Goal: Transaction & Acquisition: Purchase product/service

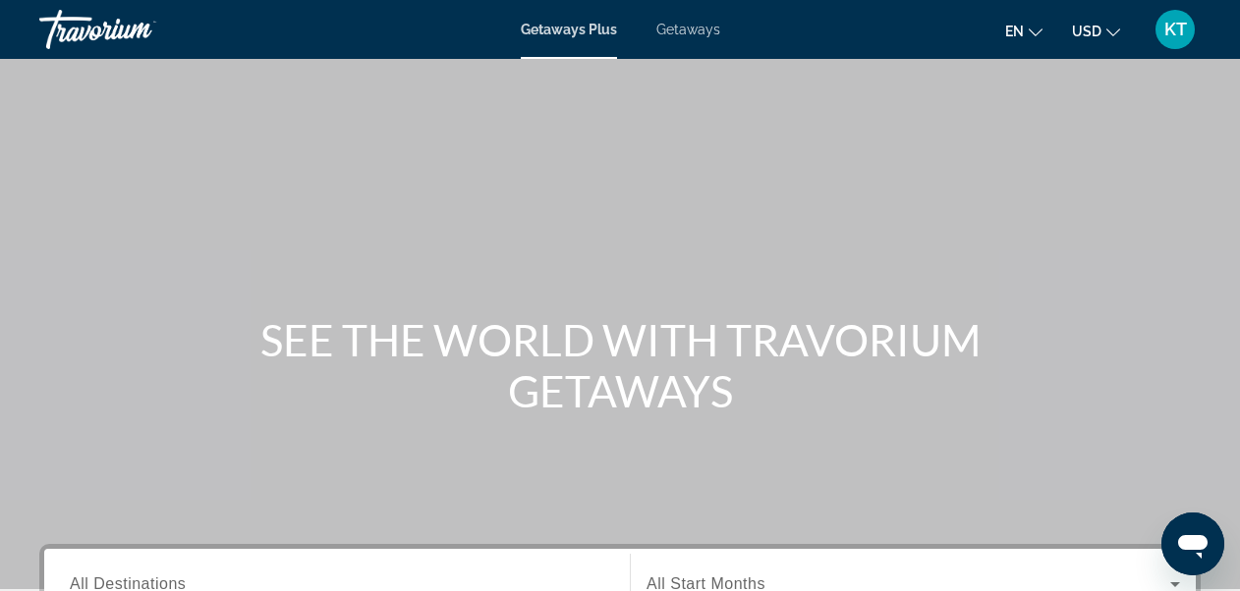
click at [674, 30] on span "Getaways" at bounding box center [688, 30] width 64 height 16
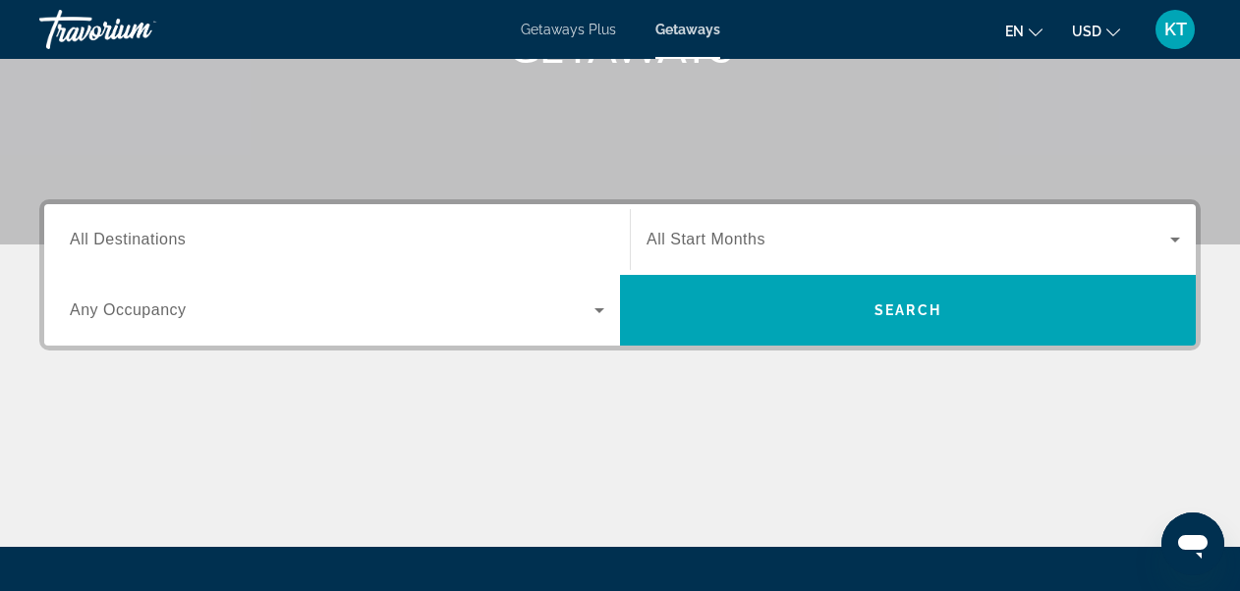
click at [138, 239] on span "All Destinations" at bounding box center [128, 239] width 116 height 17
click at [138, 239] on input "Destination All Destinations" at bounding box center [337, 241] width 534 height 24
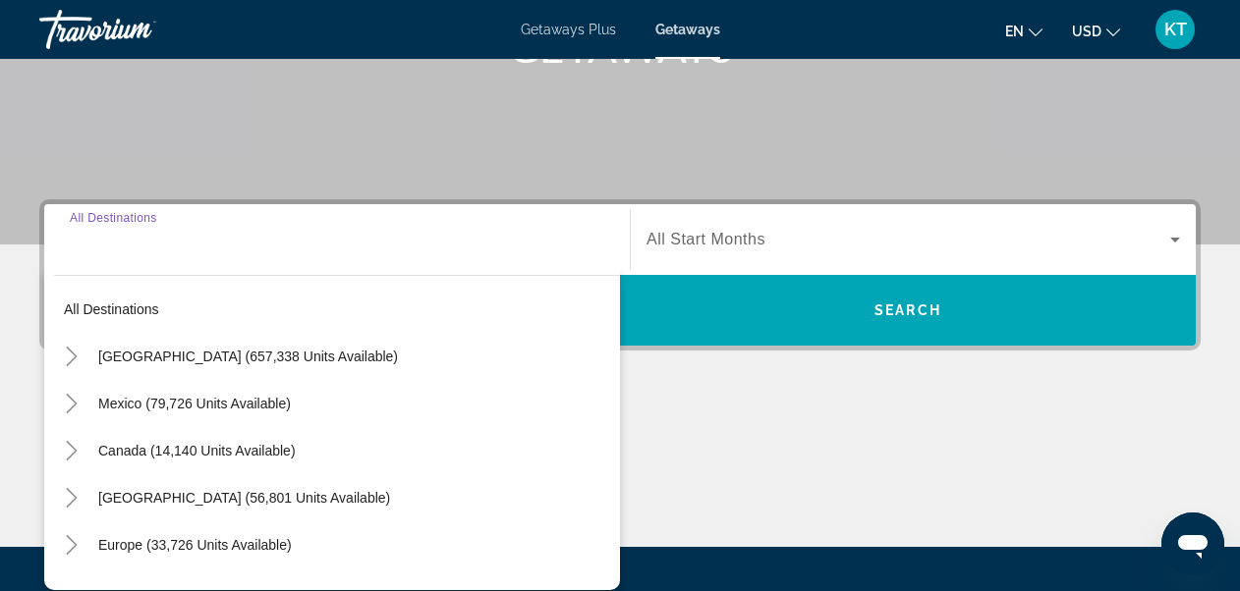
scroll to position [480, 0]
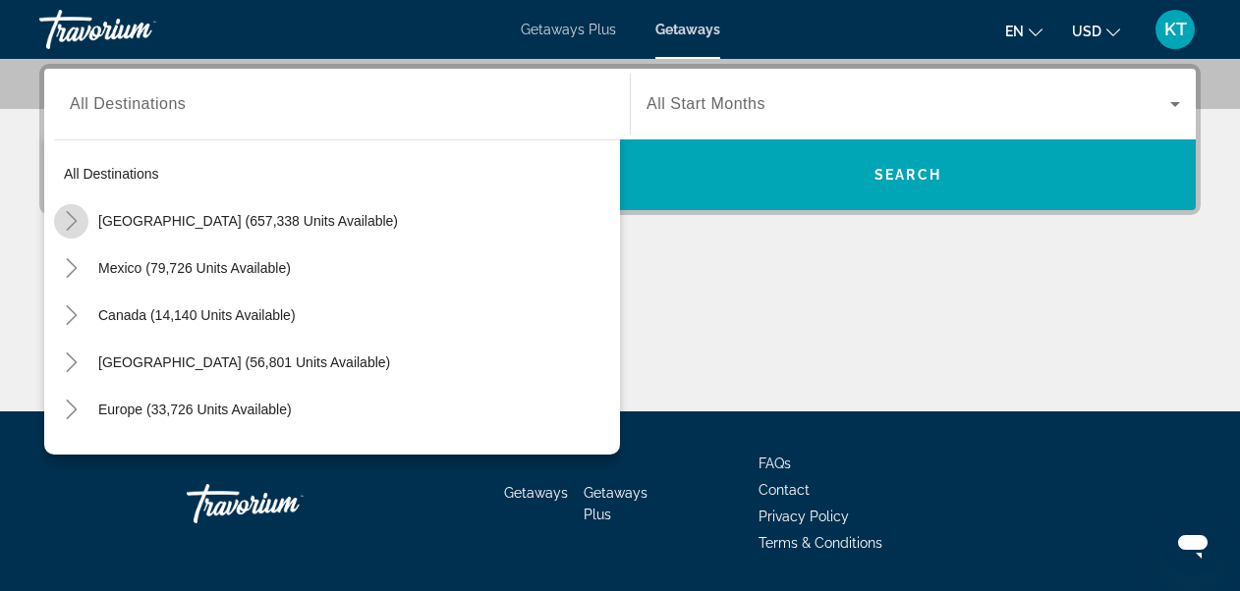
click at [71, 219] on icon "Toggle United States (657,338 units available)" at bounding box center [72, 221] width 20 height 20
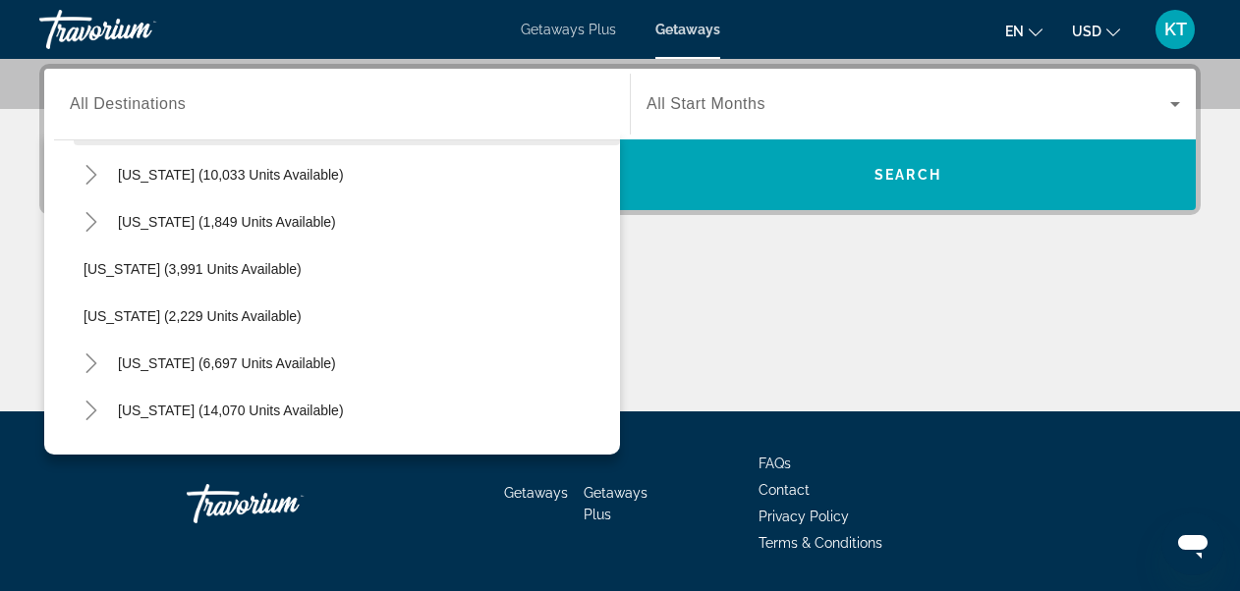
scroll to position [1236, 0]
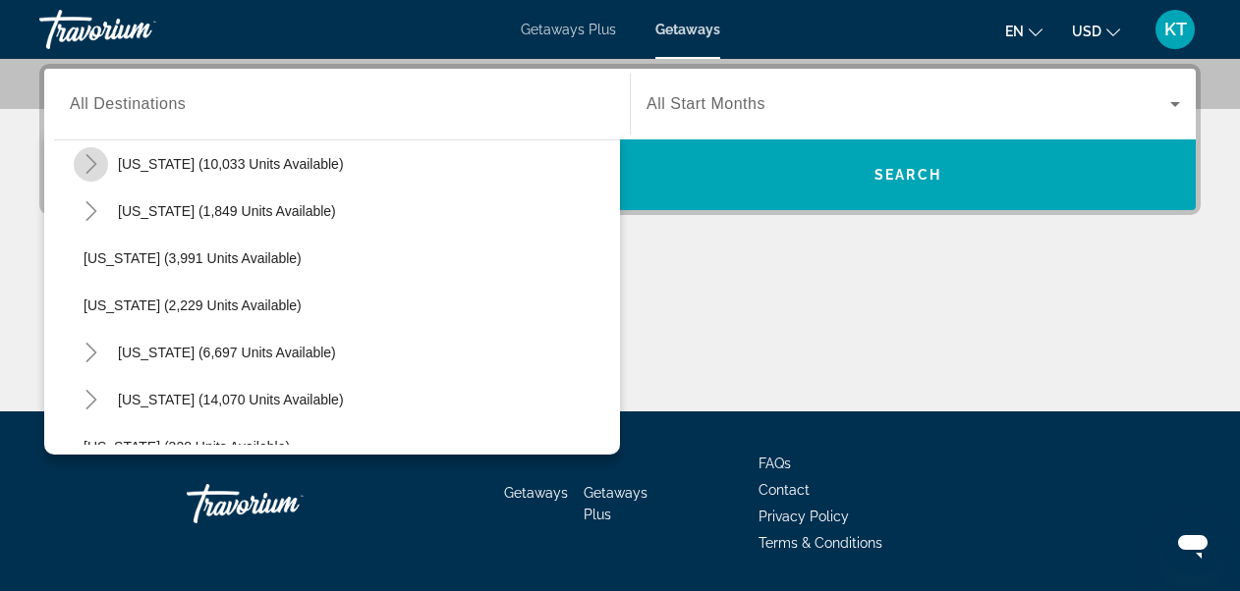
click at [93, 163] on icon "Toggle Nevada (10,033 units available)" at bounding box center [90, 164] width 11 height 20
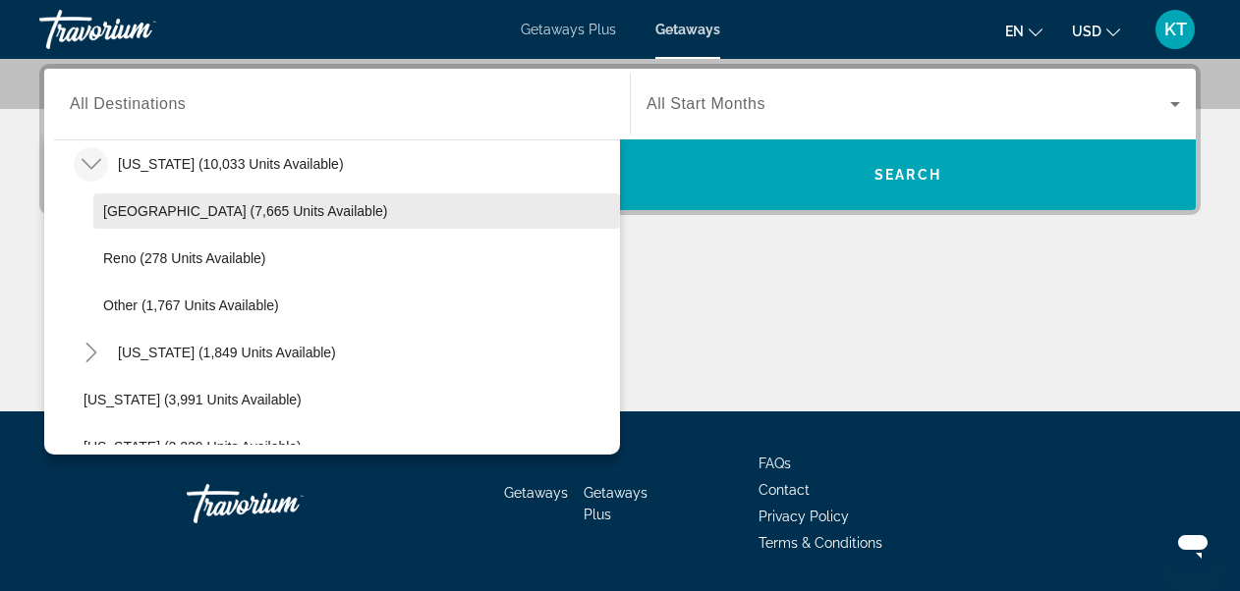
click at [117, 211] on span "Las Vegas (7,665 units available)" at bounding box center [245, 211] width 284 height 16
type input "**********"
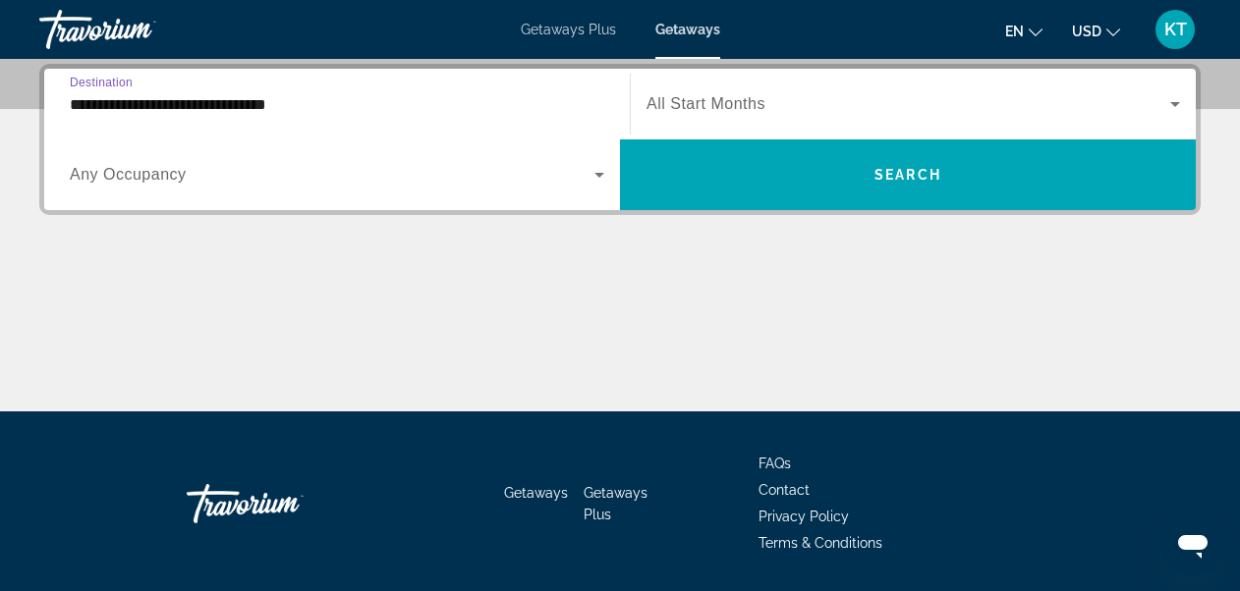
click at [865, 105] on span "Search widget" at bounding box center [908, 104] width 524 height 24
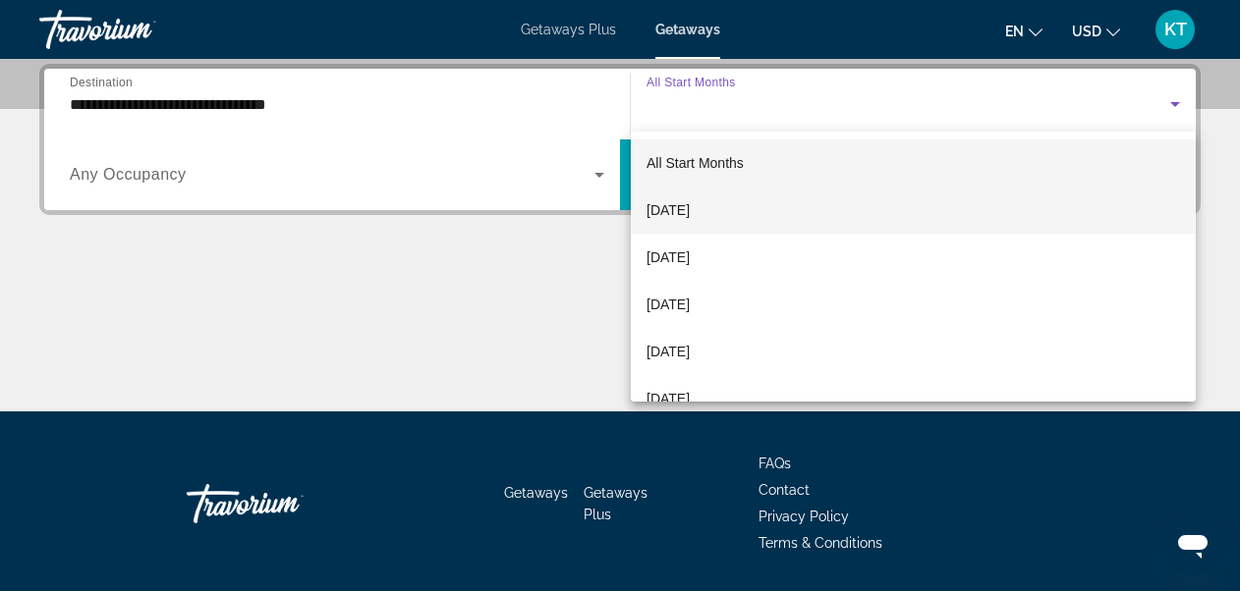
click at [682, 204] on span "September 2025" at bounding box center [667, 210] width 43 height 24
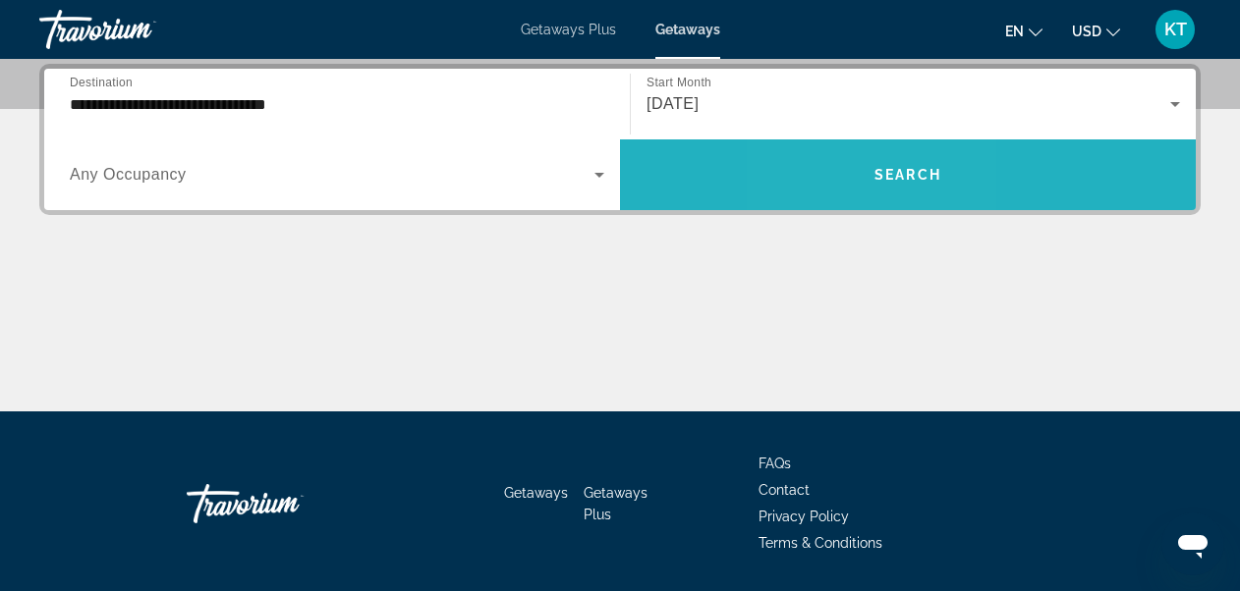
click at [847, 173] on span "Search widget" at bounding box center [908, 174] width 576 height 47
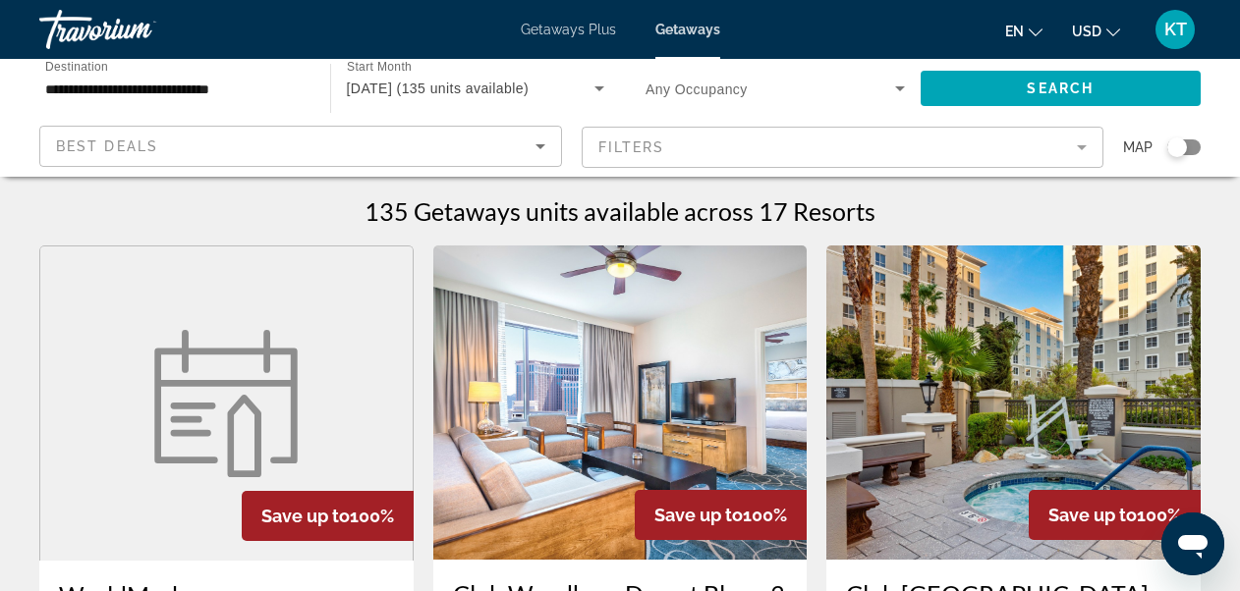
click at [540, 146] on icon "Sort by" at bounding box center [540, 146] width 10 height 5
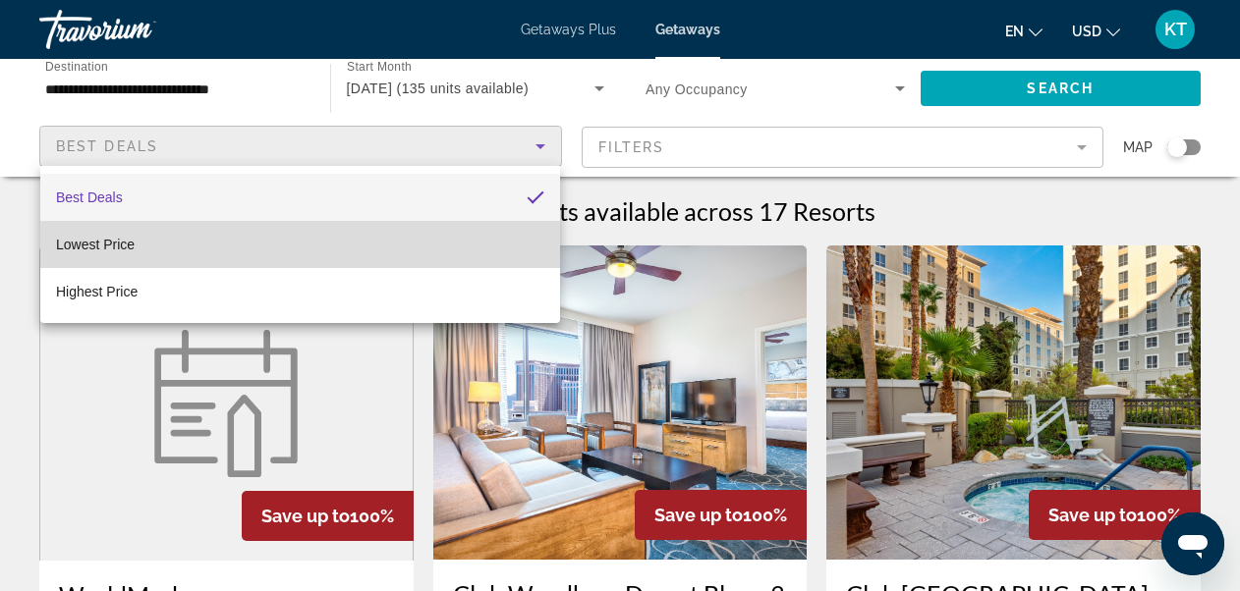
click at [99, 244] on span "Lowest Price" at bounding box center [95, 245] width 79 height 16
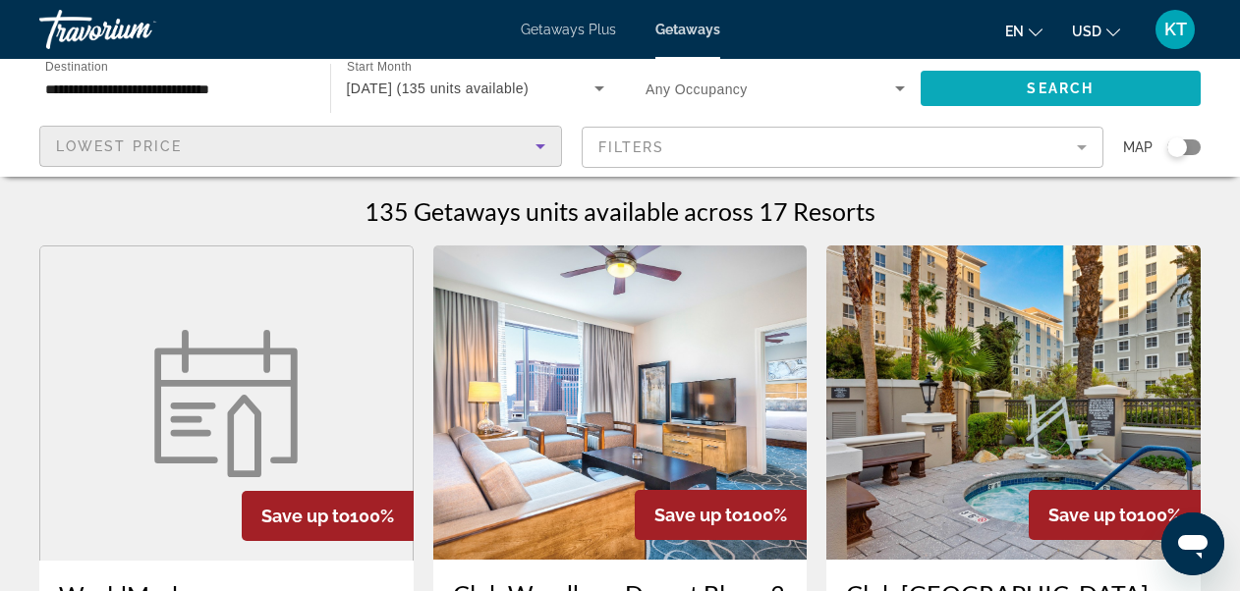
click at [1017, 89] on span "Search widget" at bounding box center [1060, 88] width 281 height 47
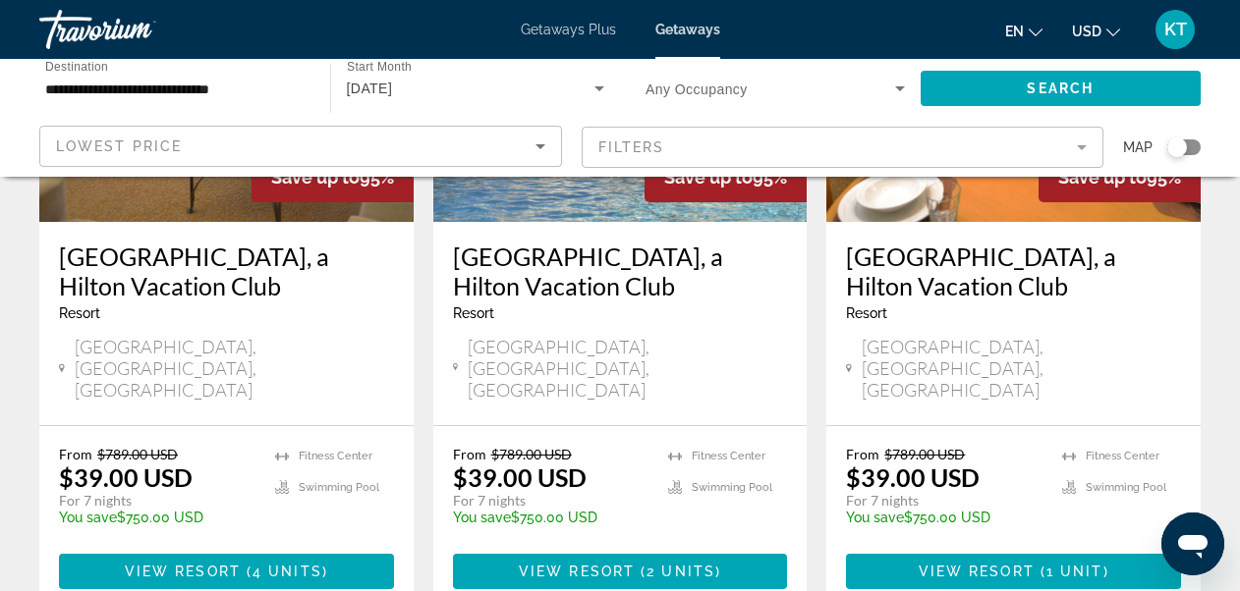
scroll to position [2750, 0]
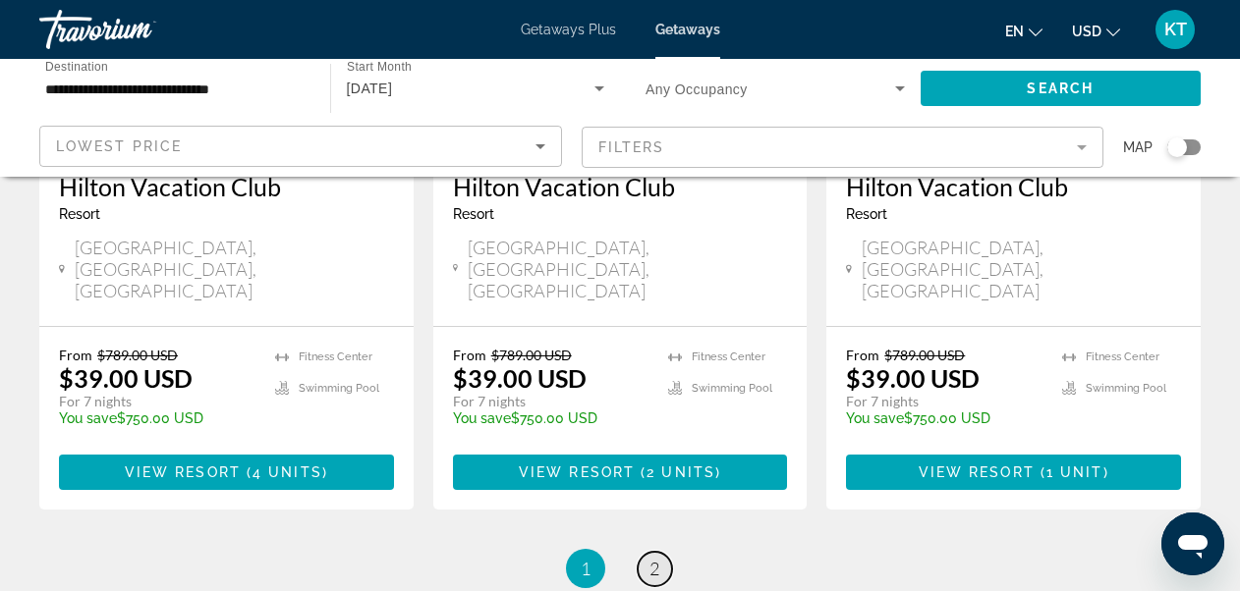
click at [655, 558] on span "2" at bounding box center [654, 569] width 10 height 22
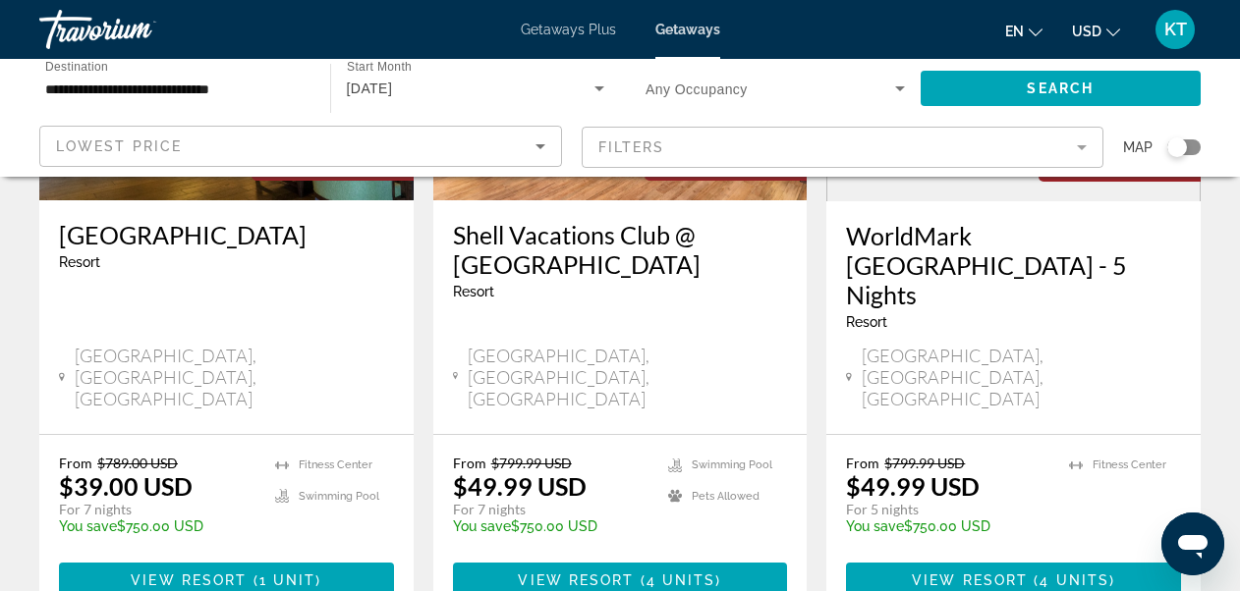
scroll to position [393, 0]
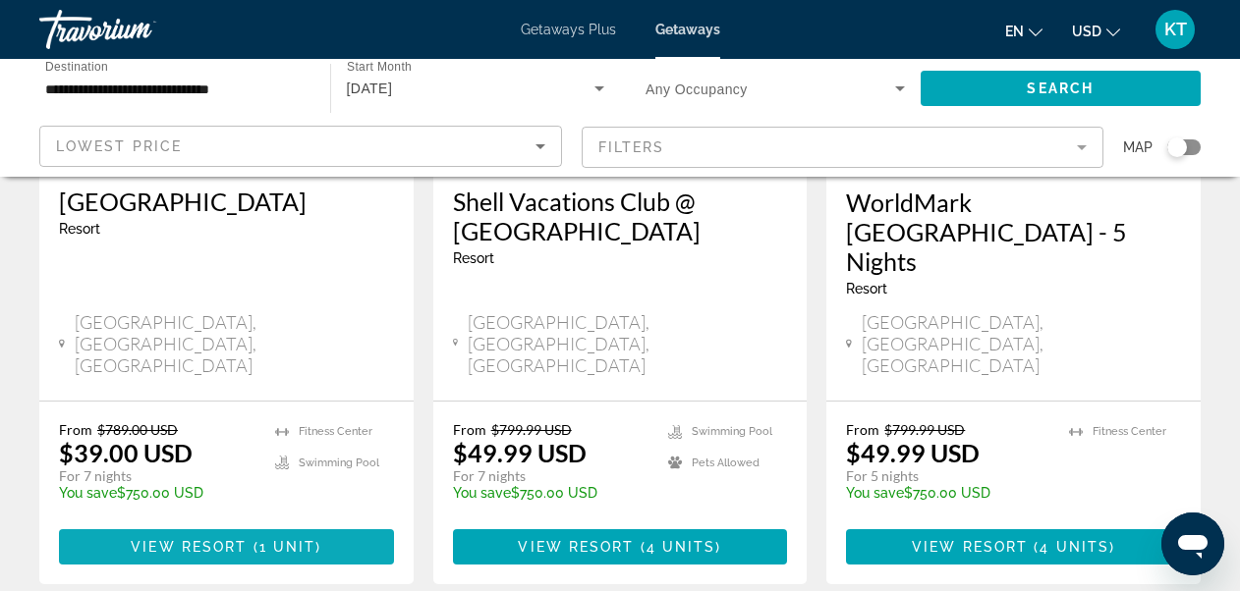
click at [194, 539] on span "View Resort" at bounding box center [189, 547] width 116 height 16
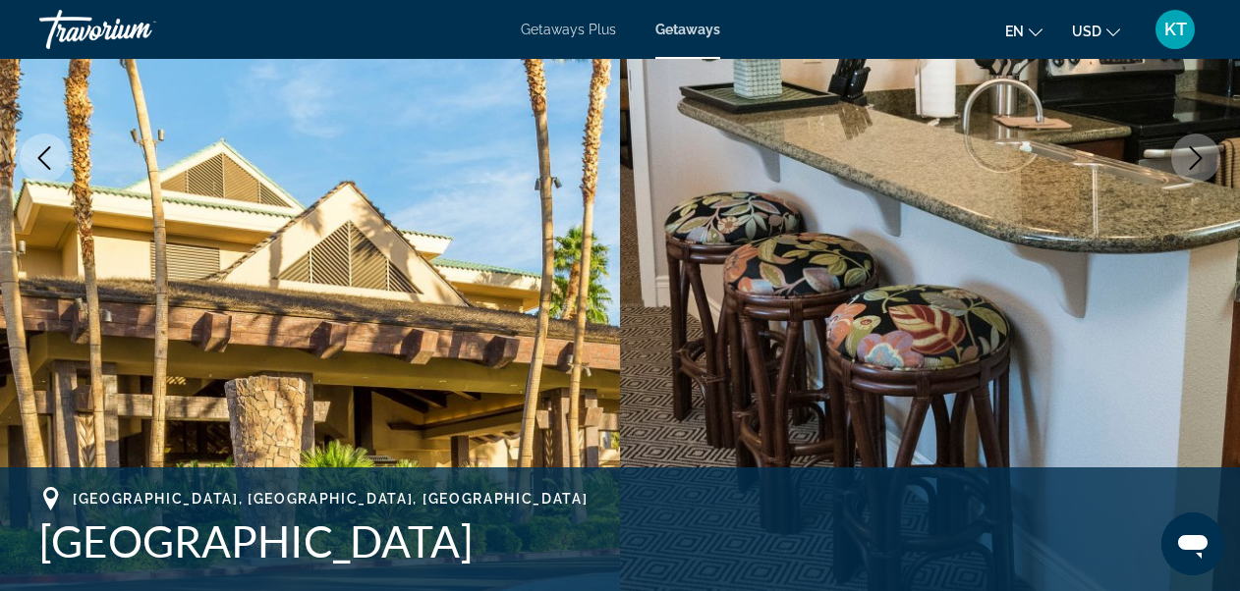
scroll to position [166, 0]
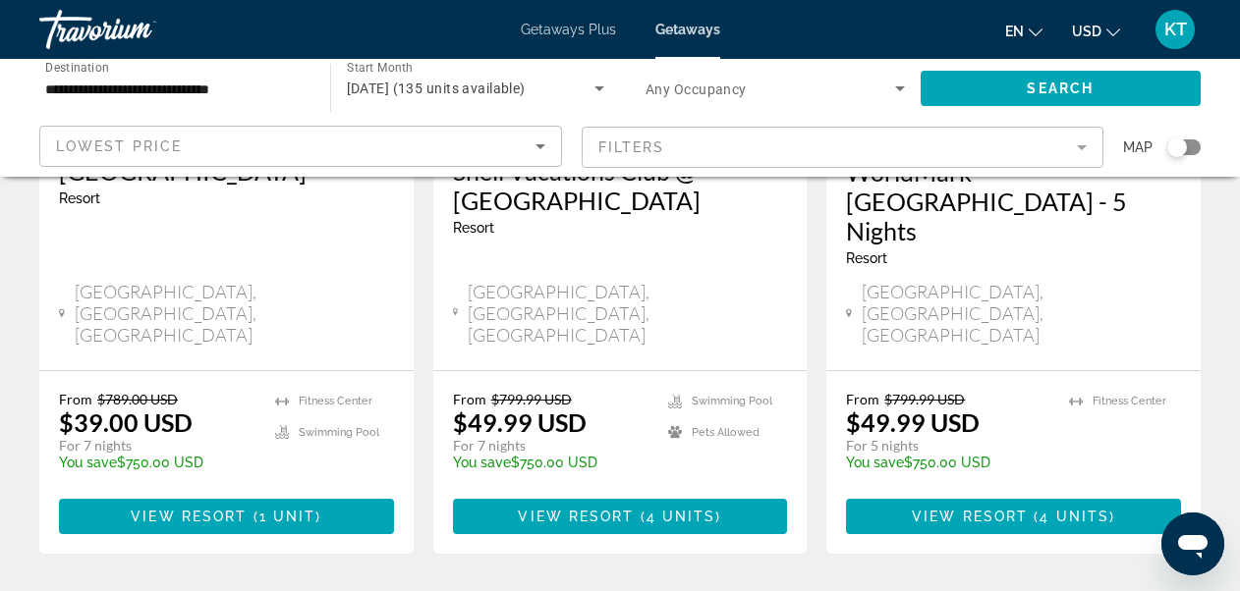
scroll to position [393, 0]
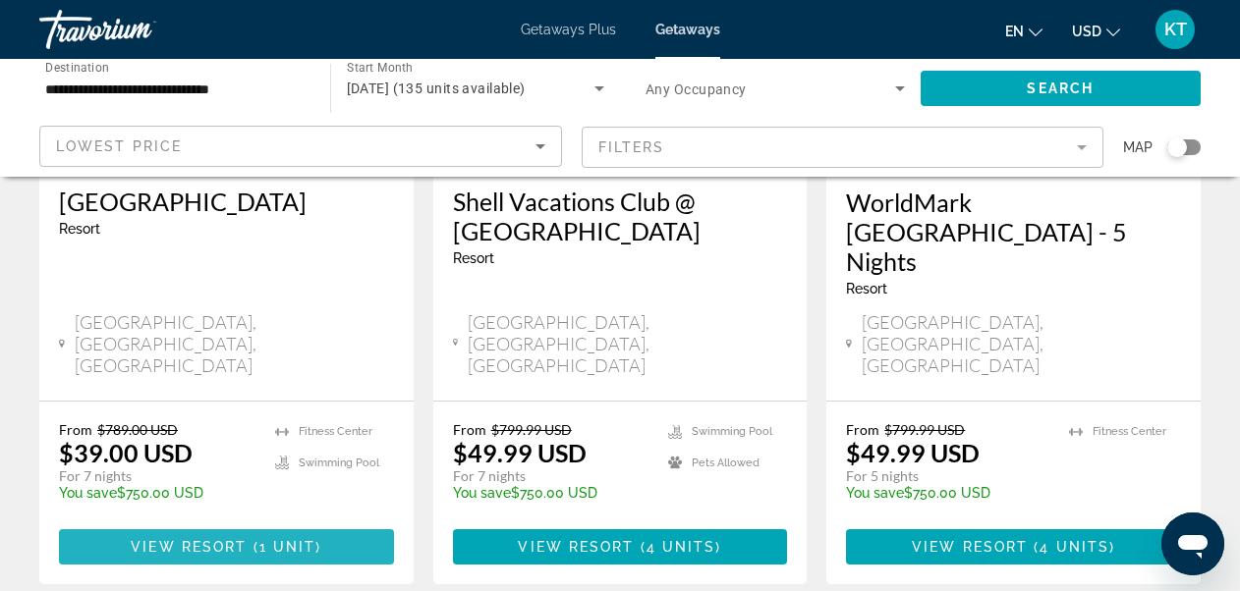
click at [240, 524] on span "Main content" at bounding box center [226, 547] width 335 height 47
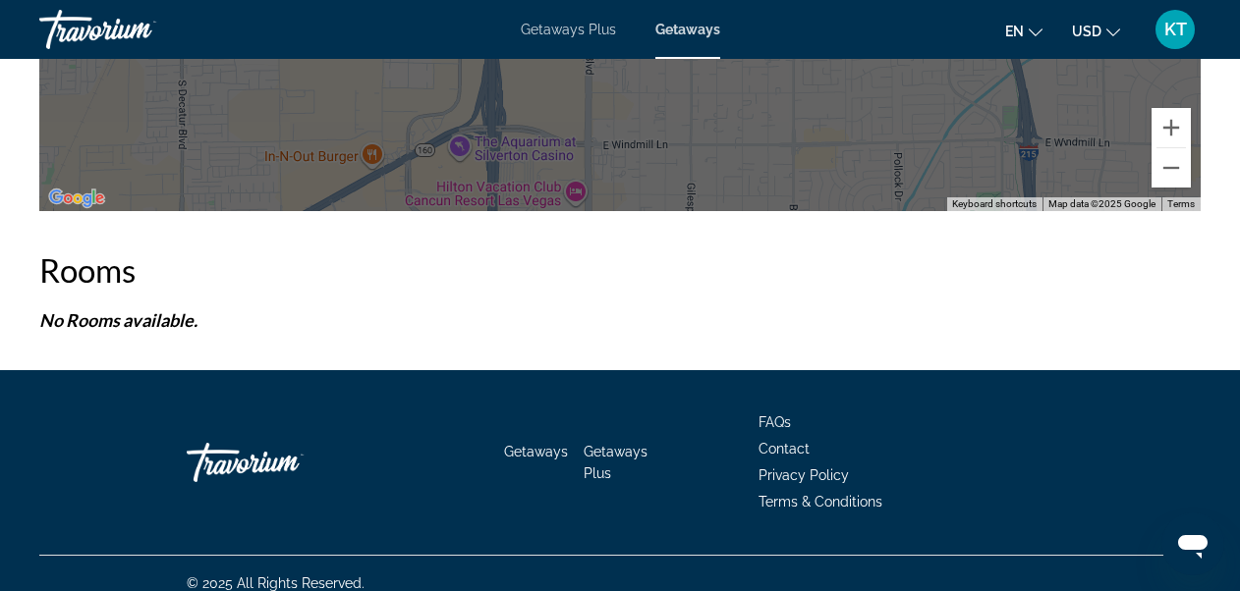
scroll to position [3702, 0]
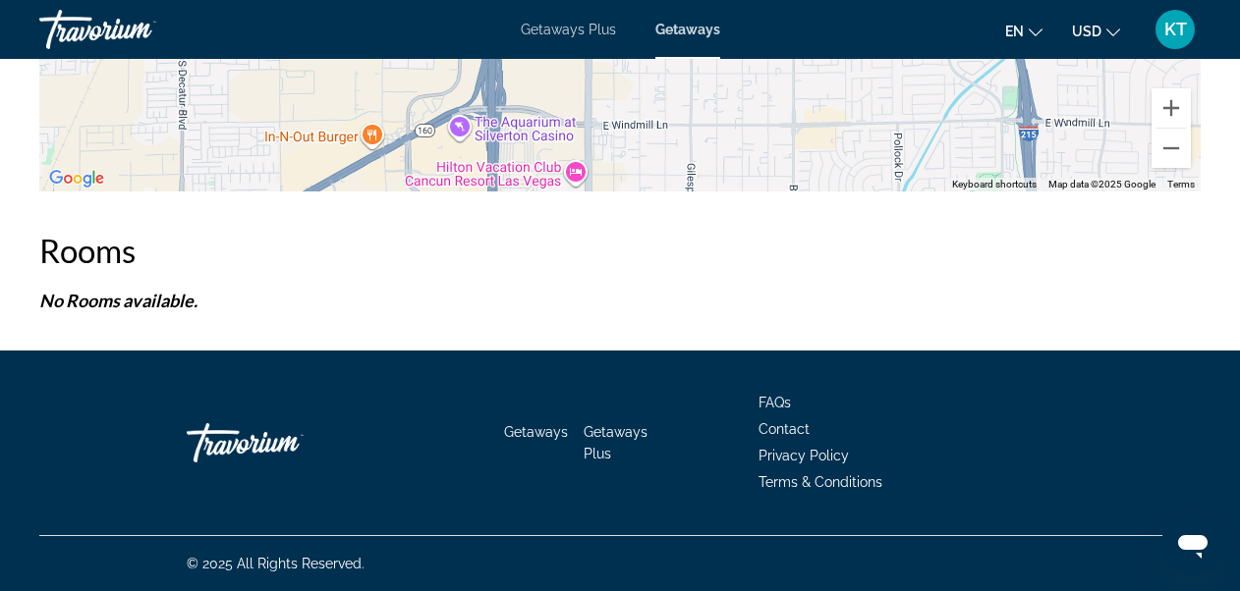
click at [561, 30] on span "Getaways Plus" at bounding box center [568, 30] width 95 height 16
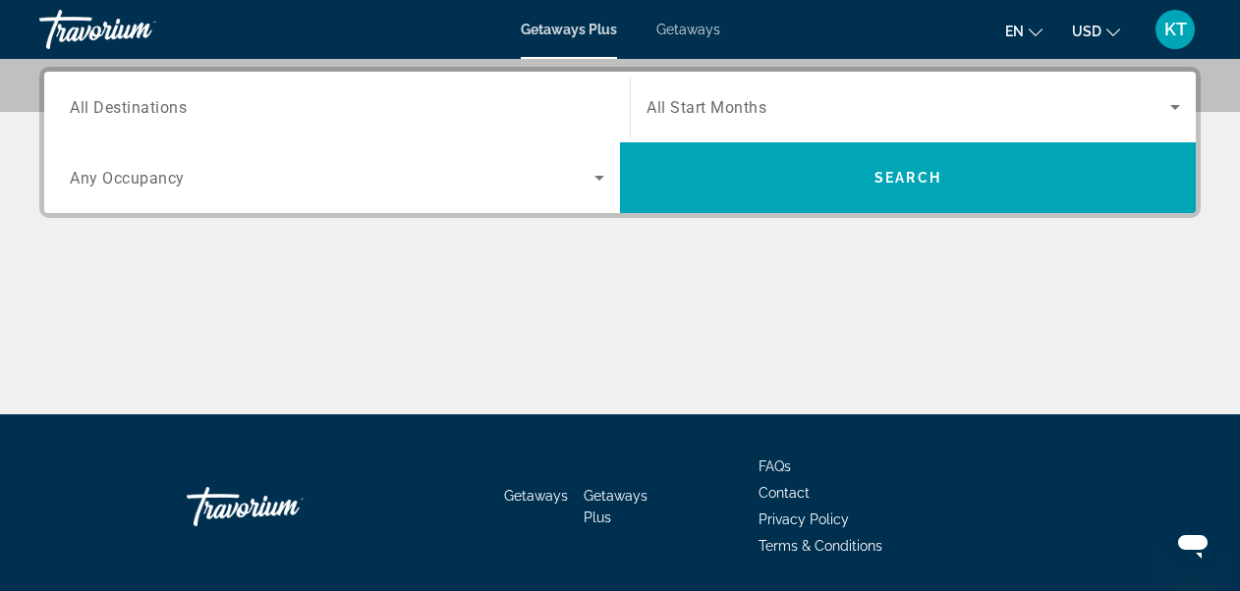
scroll to position [491, 0]
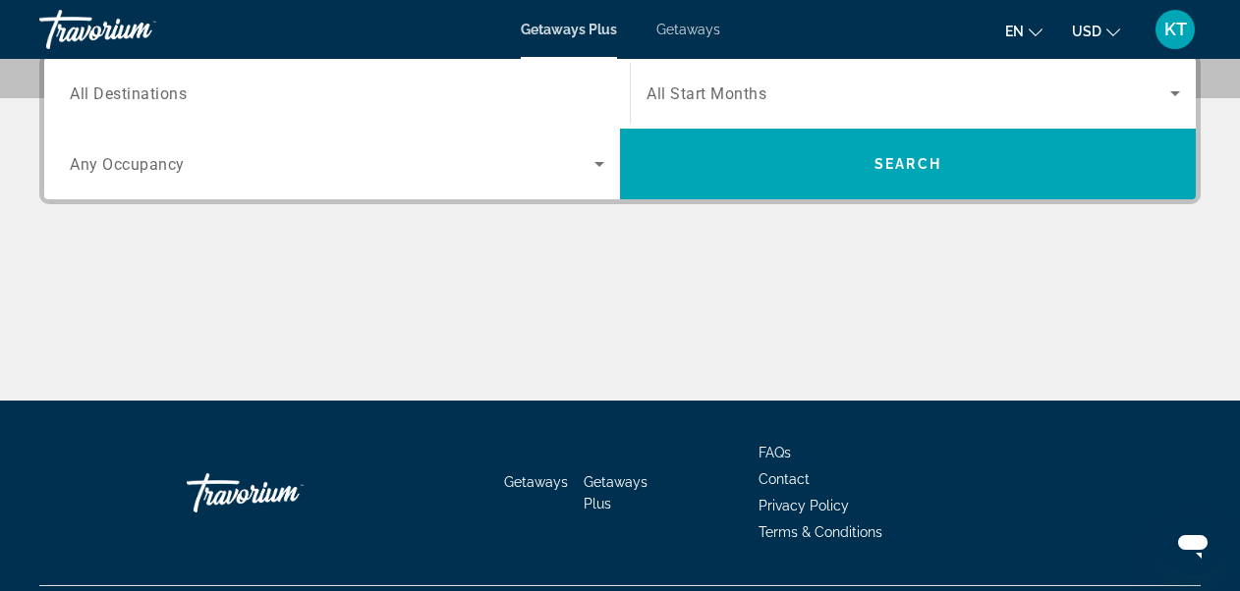
click at [85, 92] on span "All Destinations" at bounding box center [128, 92] width 117 height 19
click at [85, 92] on input "Destination All Destinations" at bounding box center [337, 95] width 534 height 24
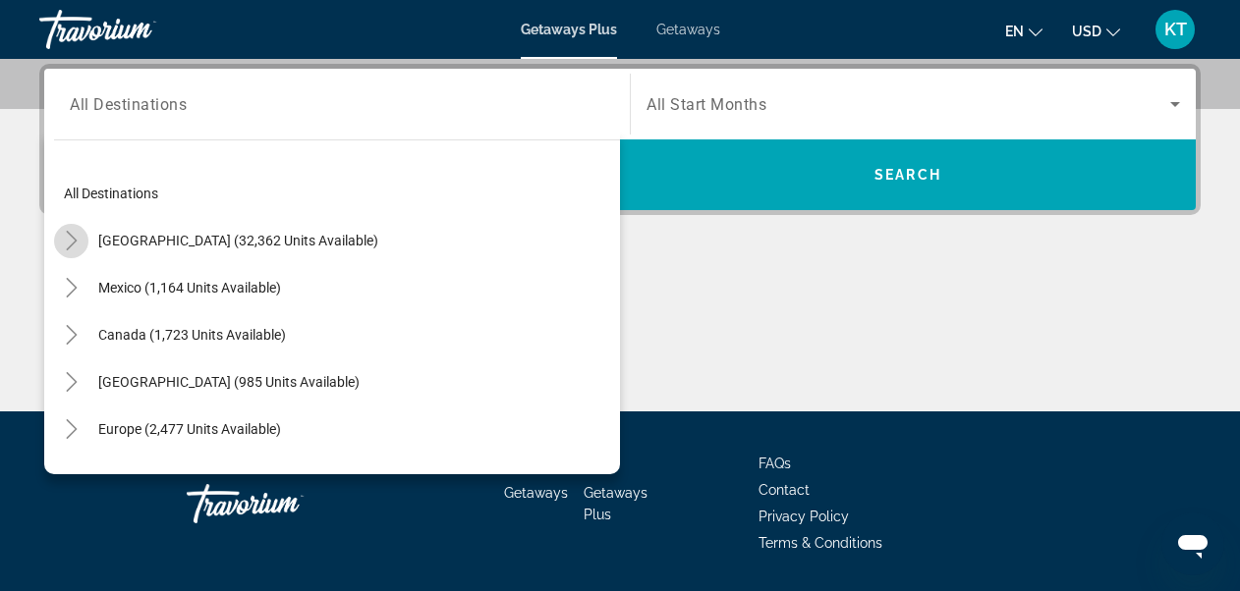
click at [76, 236] on icon "Toggle United States (32,362 units available)" at bounding box center [72, 241] width 20 height 20
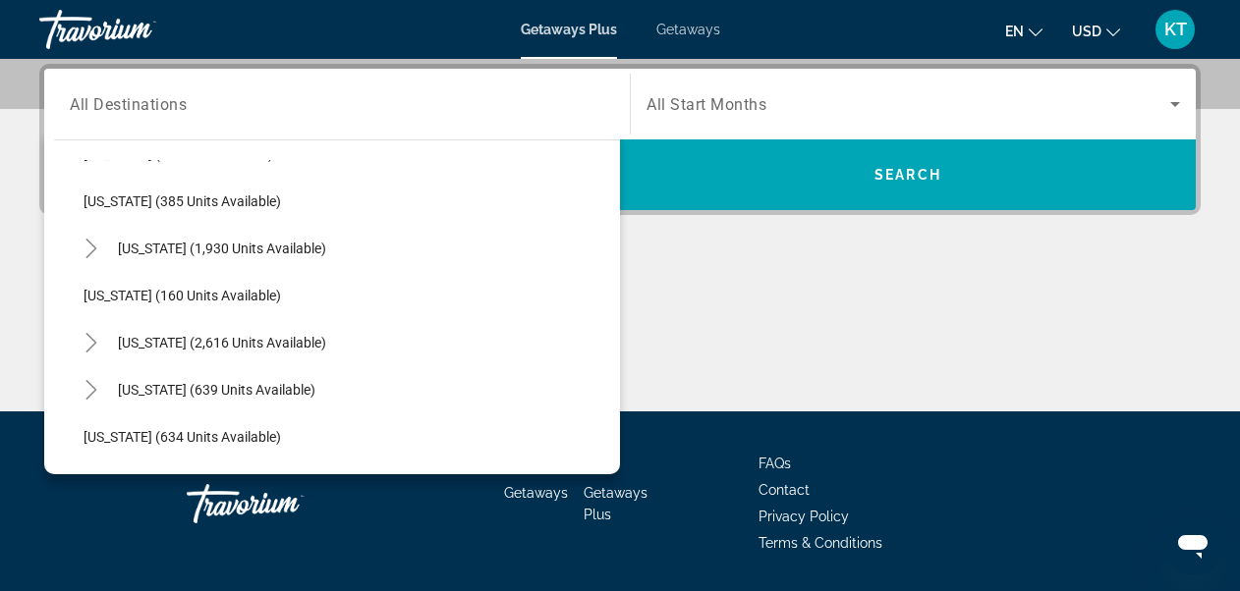
scroll to position [941, 0]
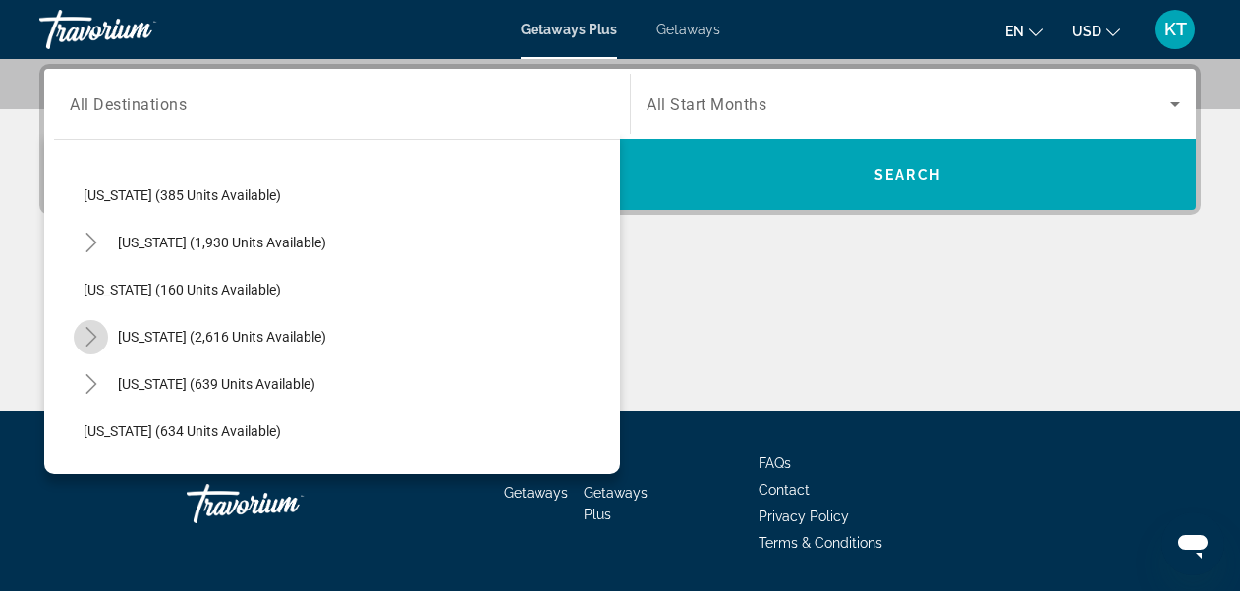
click at [92, 337] on icon "Toggle Nevada (2,616 units available)" at bounding box center [92, 337] width 20 height 20
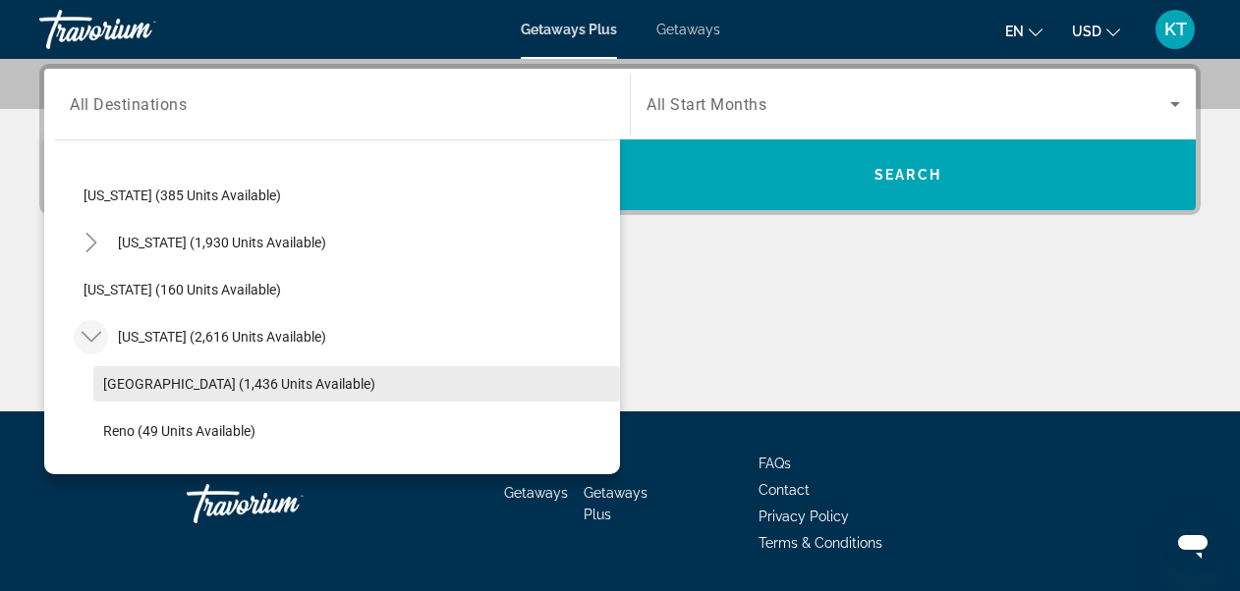
click at [111, 386] on span "Las Vegas (1,436 units available)" at bounding box center [239, 384] width 272 height 16
type input "**********"
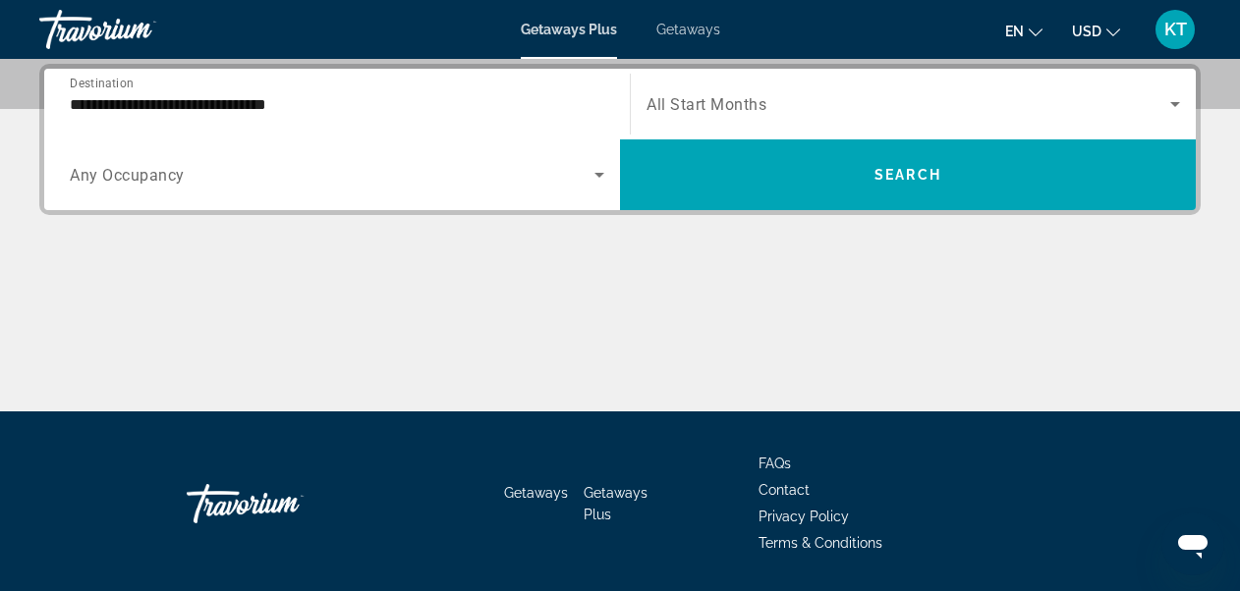
click at [672, 106] on span "All Start Months" at bounding box center [706, 104] width 120 height 19
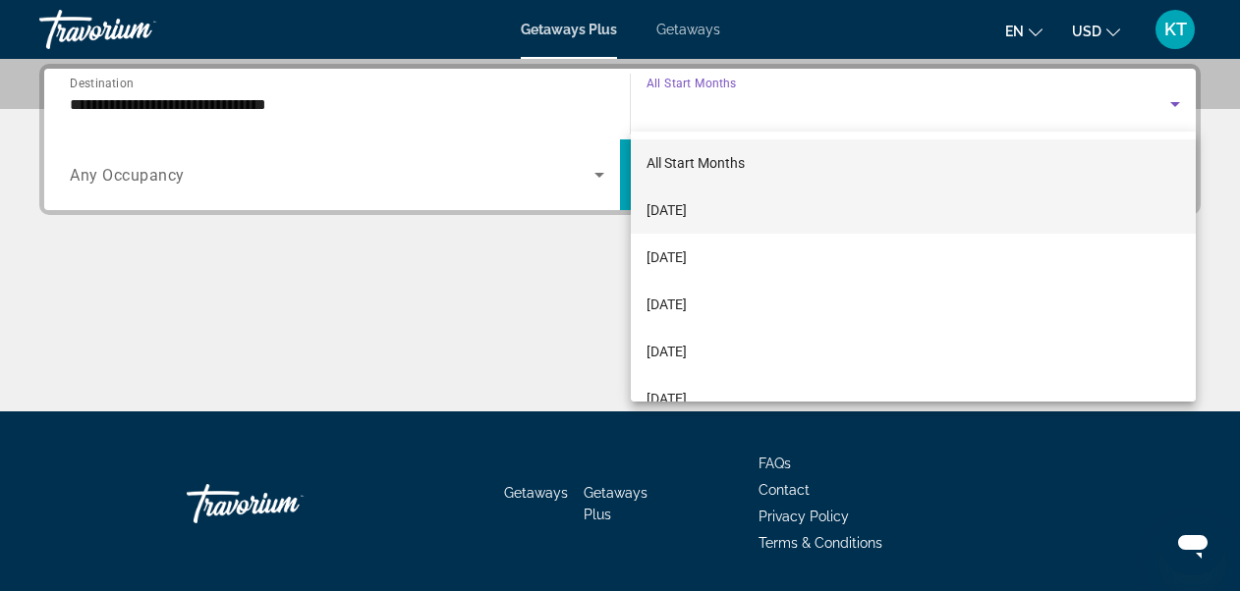
click at [687, 210] on span "September 2025" at bounding box center [666, 210] width 40 height 24
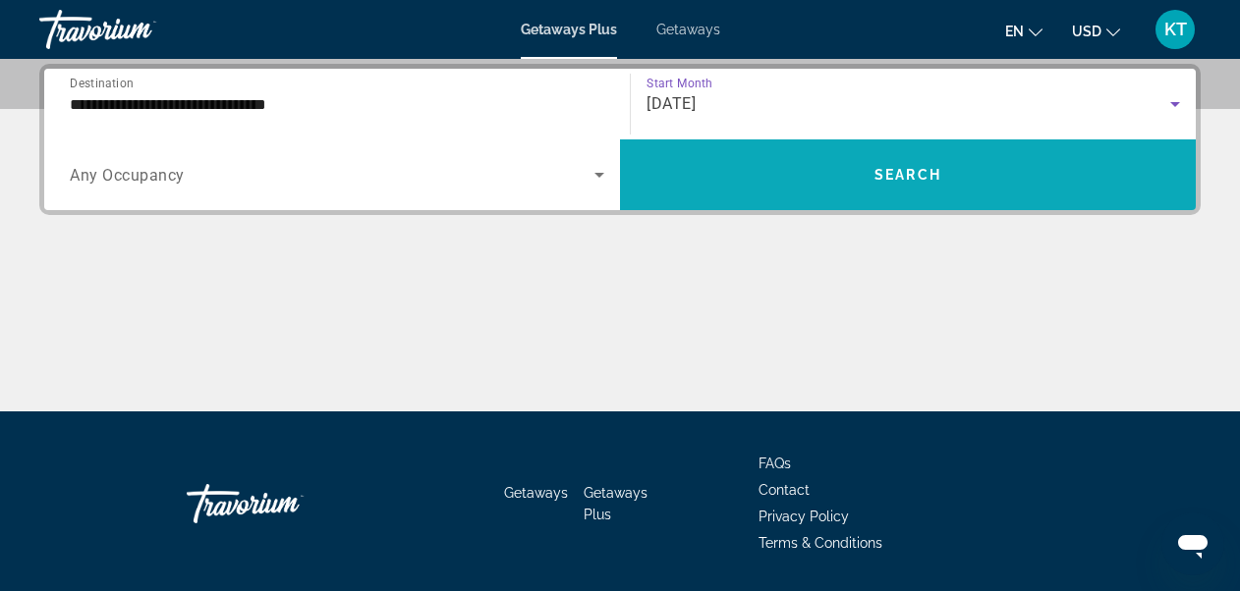
click at [788, 169] on span "Search widget" at bounding box center [908, 174] width 576 height 47
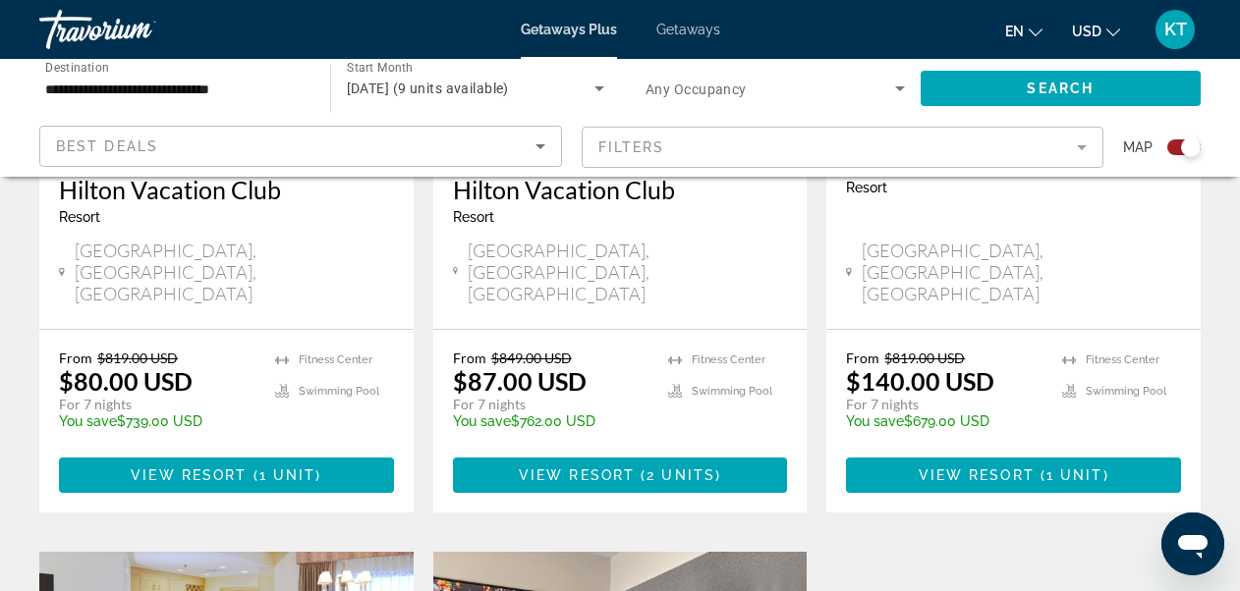
scroll to position [1080, 0]
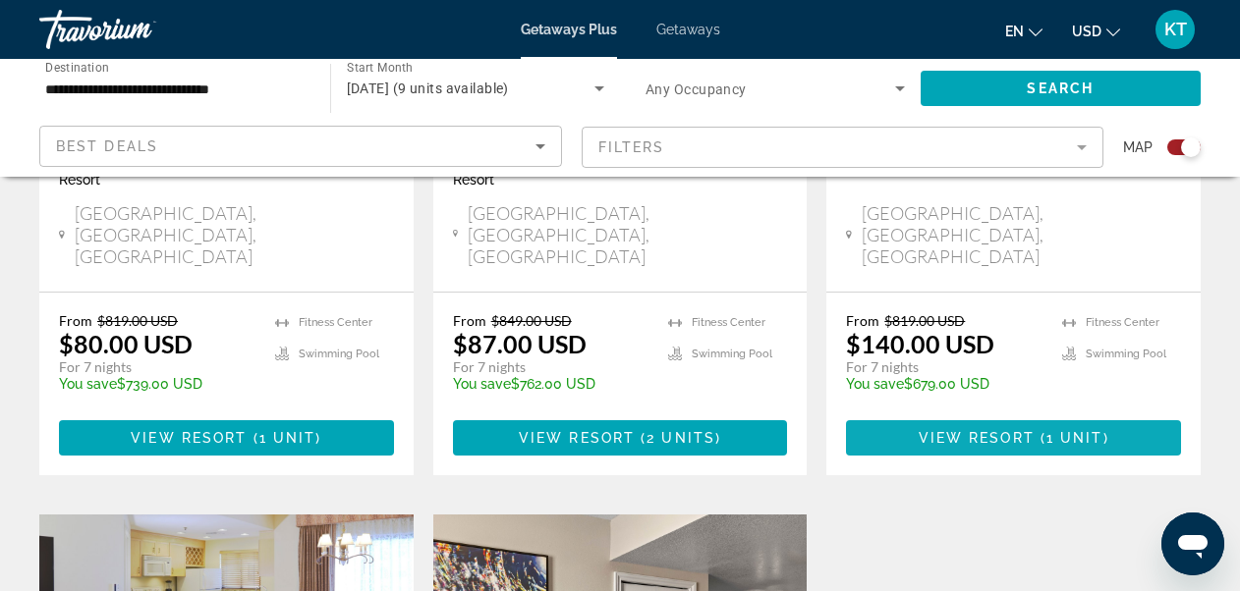
click at [991, 430] on span "View Resort" at bounding box center [976, 438] width 116 height 16
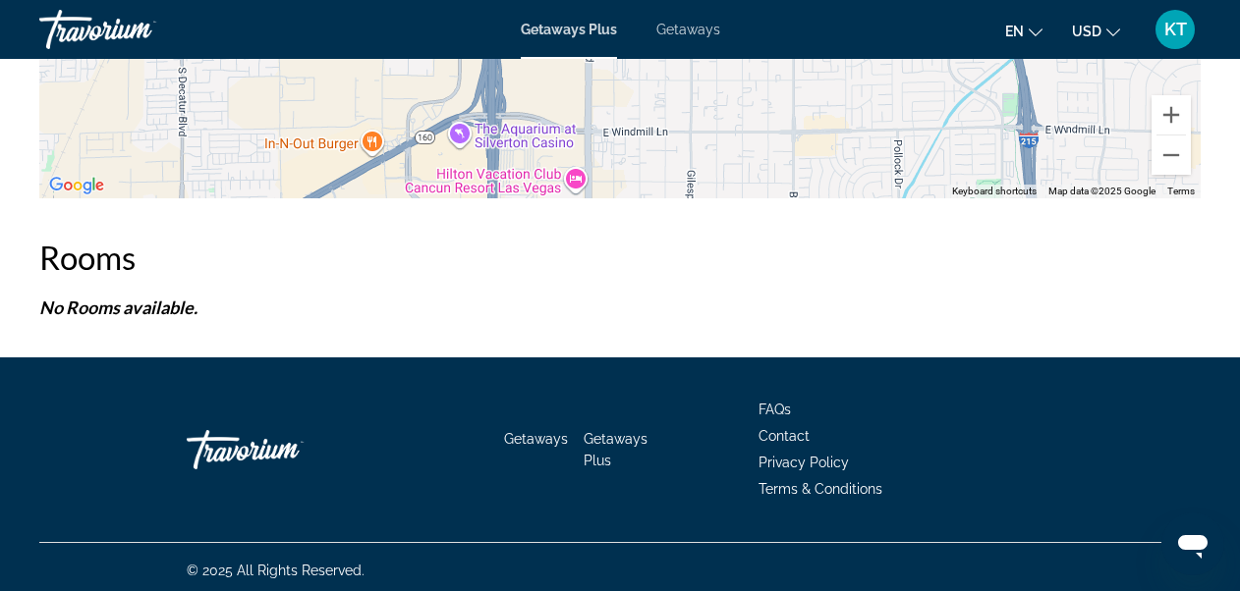
scroll to position [3682, 0]
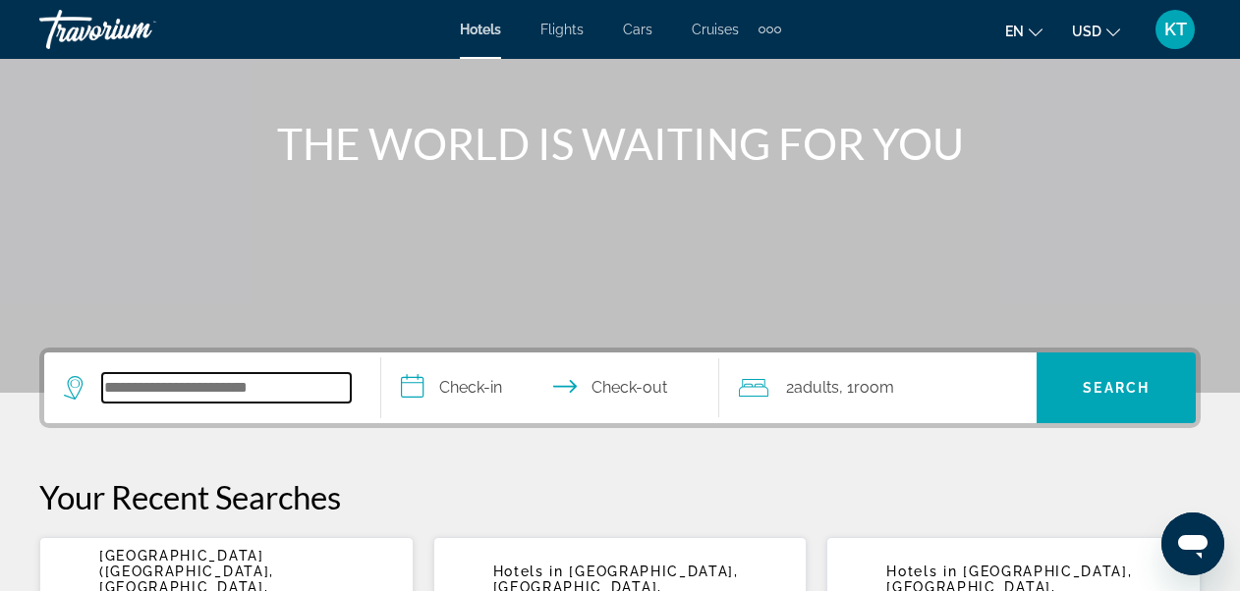
click at [265, 383] on input "Search widget" at bounding box center [226, 387] width 249 height 29
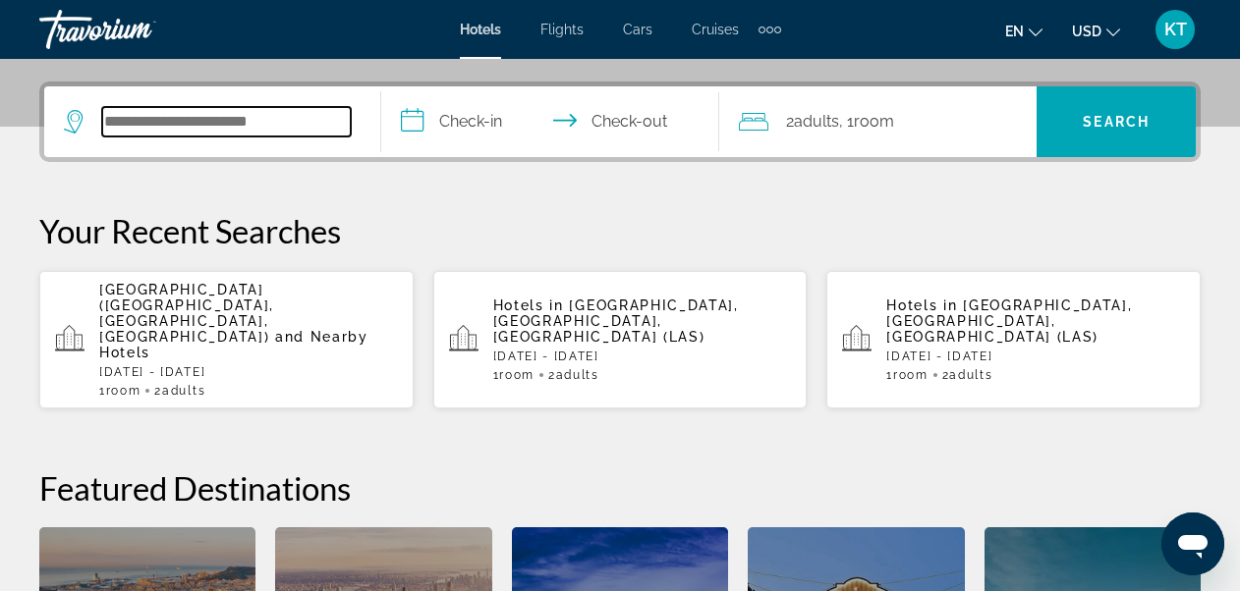
scroll to position [480, 0]
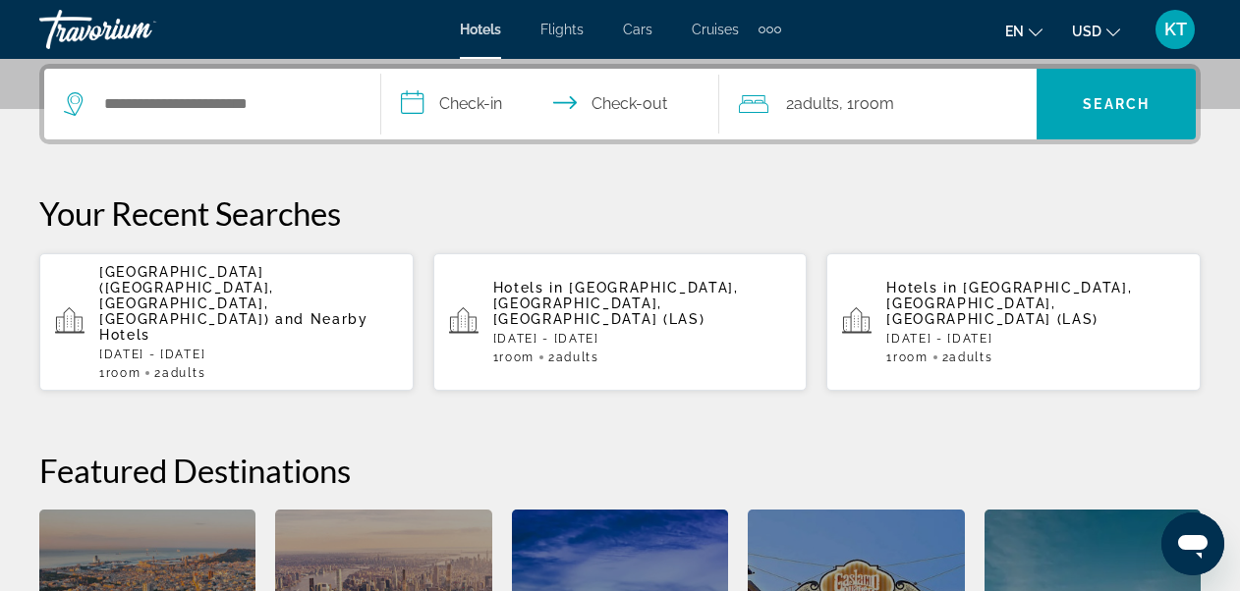
click at [178, 287] on span "[GEOGRAPHIC_DATA] ([GEOGRAPHIC_DATA], [GEOGRAPHIC_DATA], [GEOGRAPHIC_DATA])" at bounding box center [186, 295] width 175 height 63
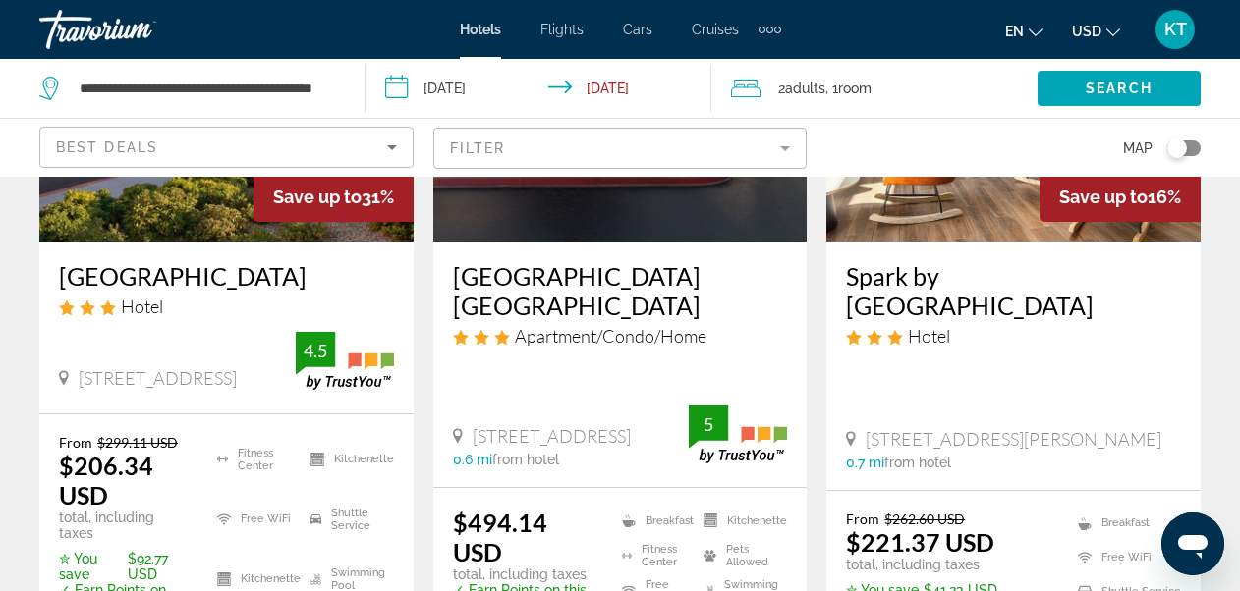
scroll to position [393, 0]
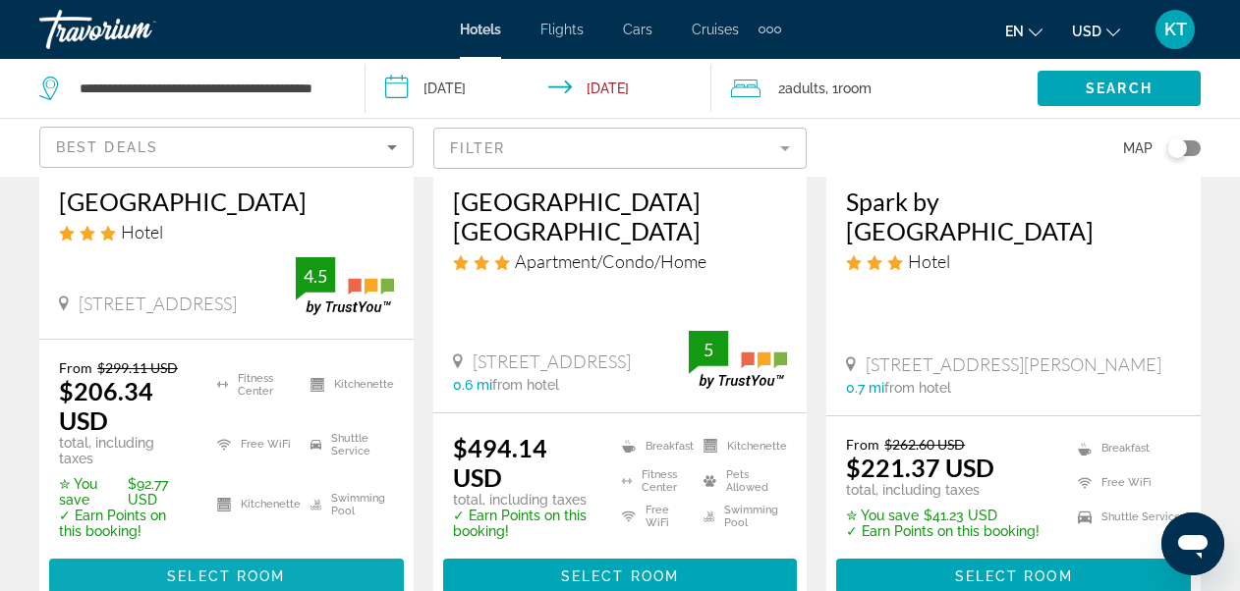
click at [224, 569] on span "Select Room" at bounding box center [226, 577] width 118 height 16
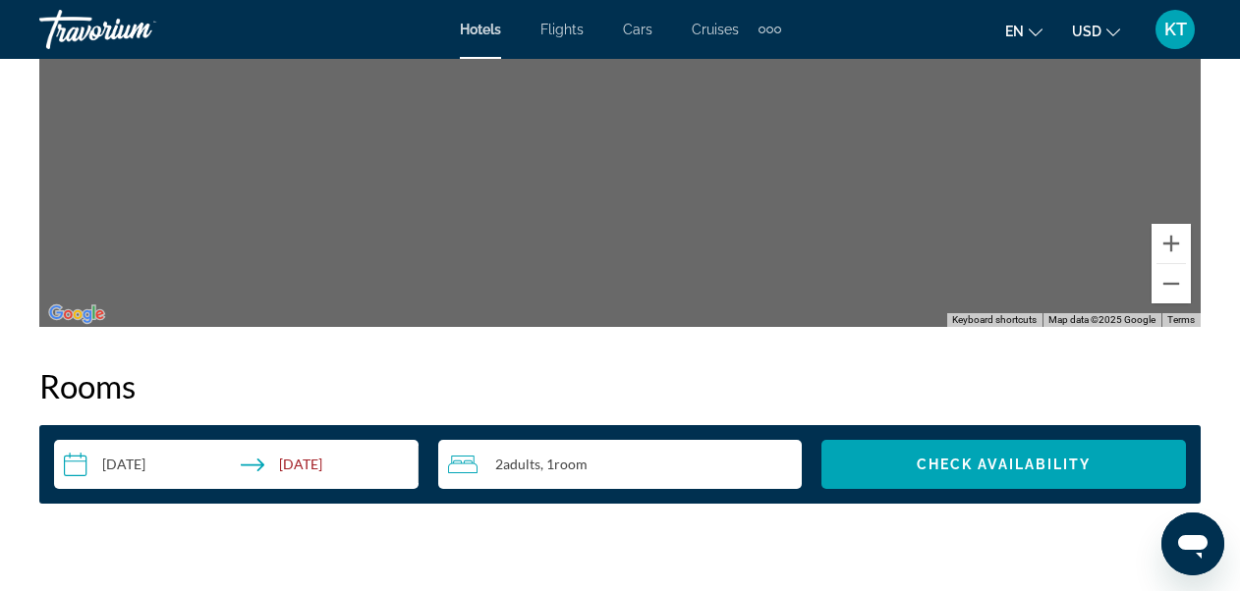
scroll to position [2750, 0]
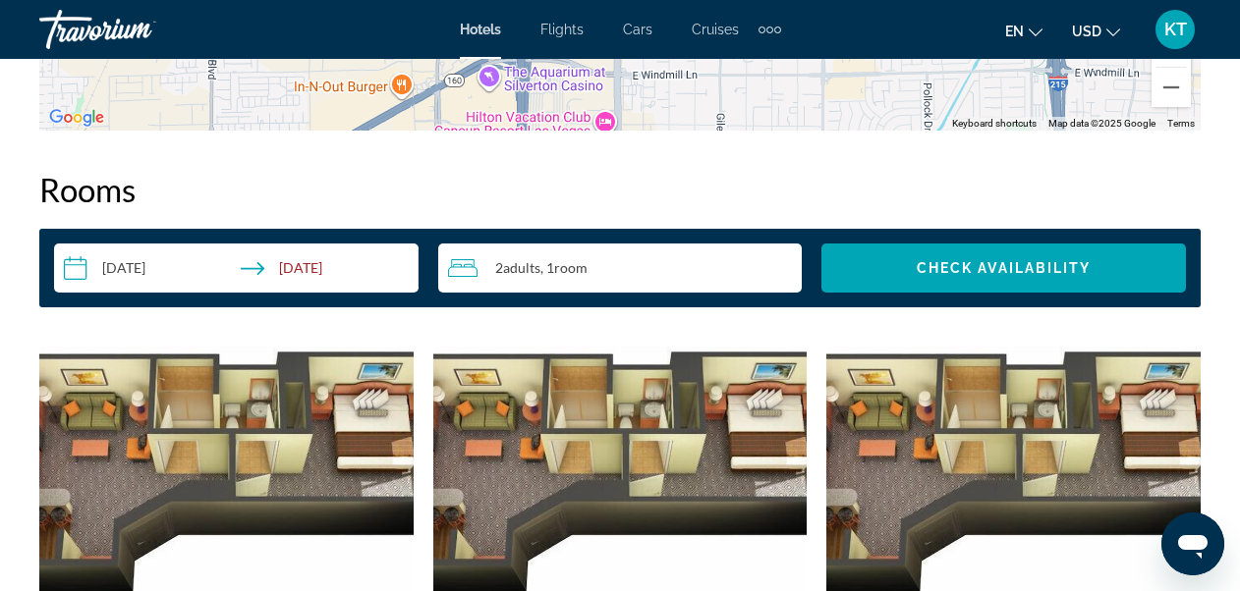
click at [152, 250] on input "**********" at bounding box center [240, 271] width 372 height 55
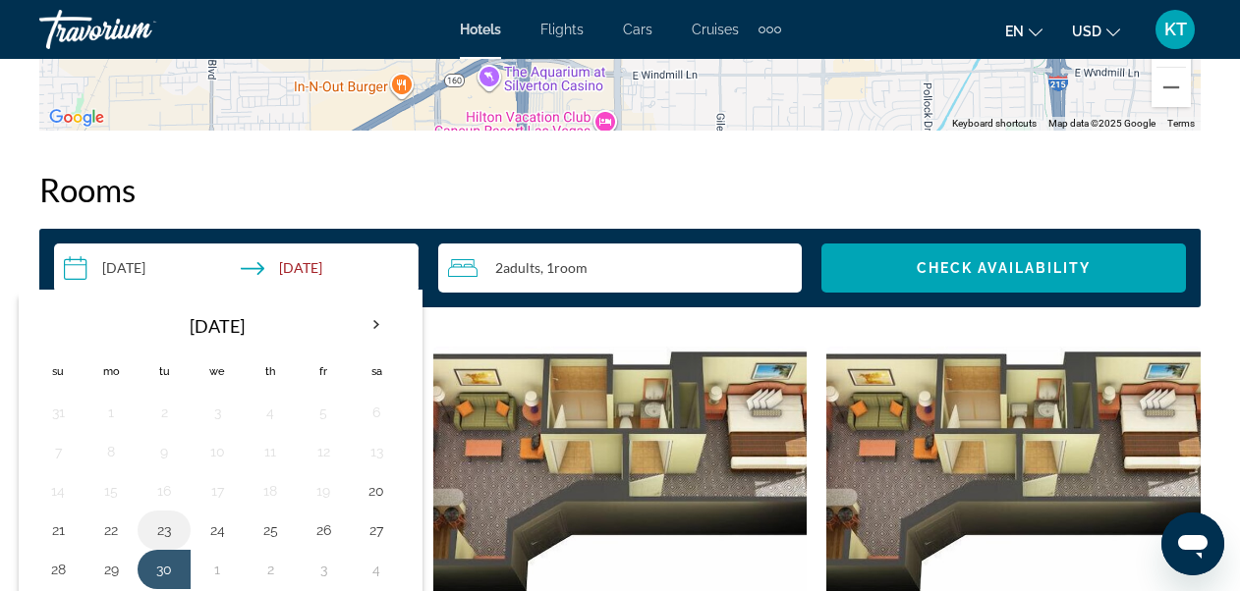
click at [164, 517] on button "23" at bounding box center [163, 531] width 31 height 28
click at [272, 517] on button "25" at bounding box center [269, 531] width 31 height 28
type input "**********"
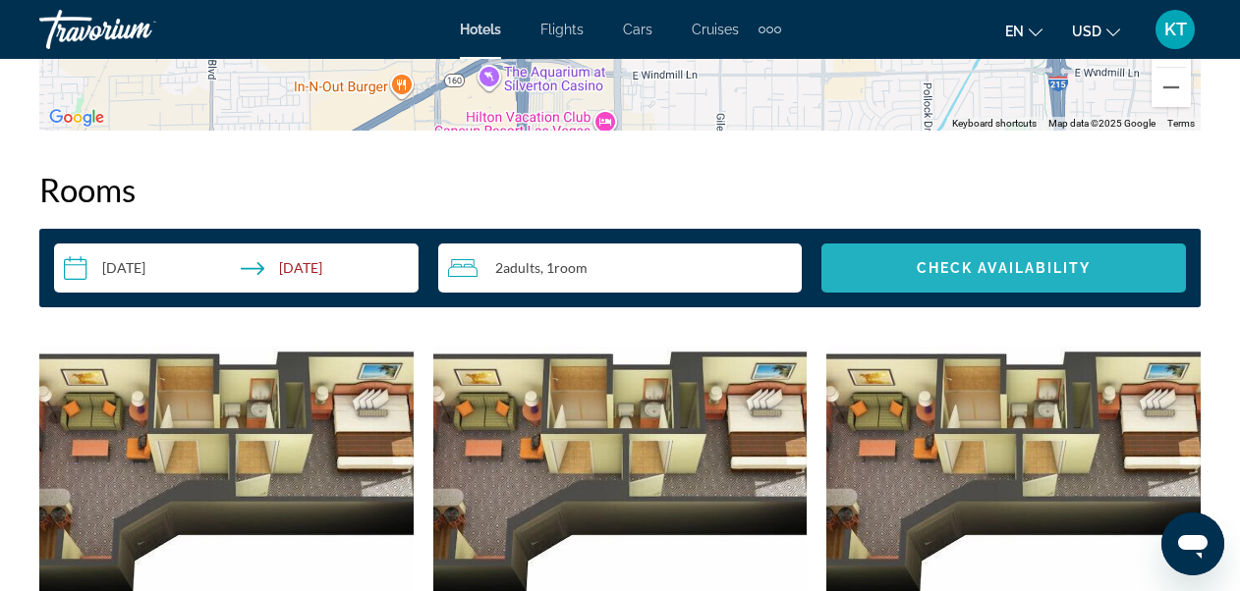
click at [1043, 260] on span "Check Availability" at bounding box center [1003, 268] width 175 height 16
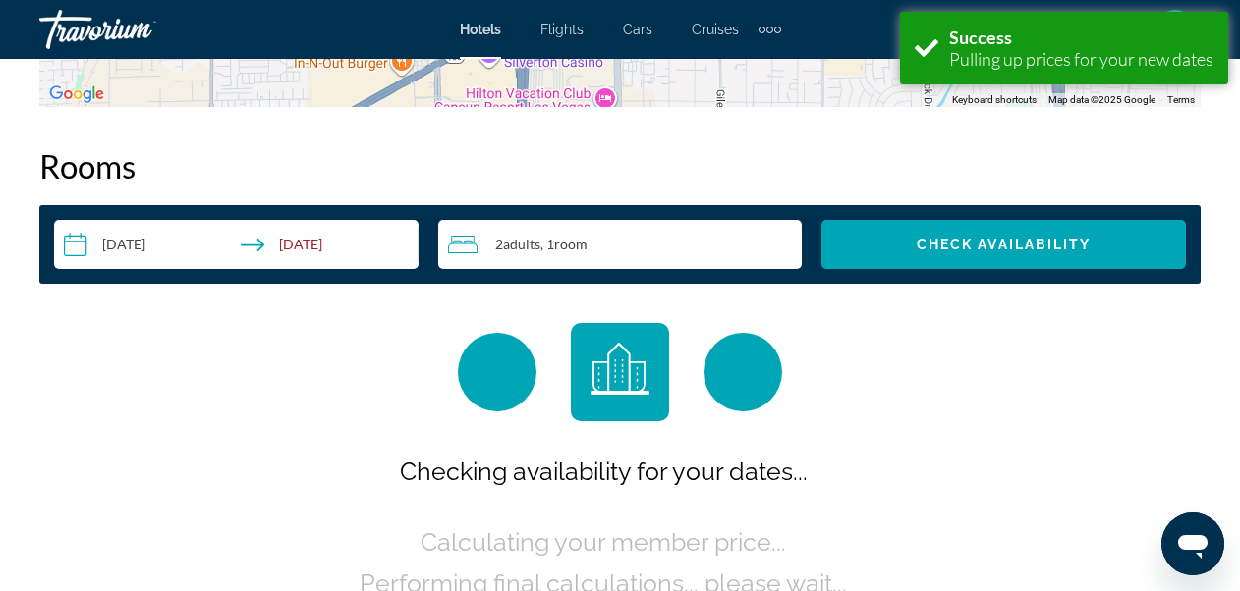
scroll to position [2787, 0]
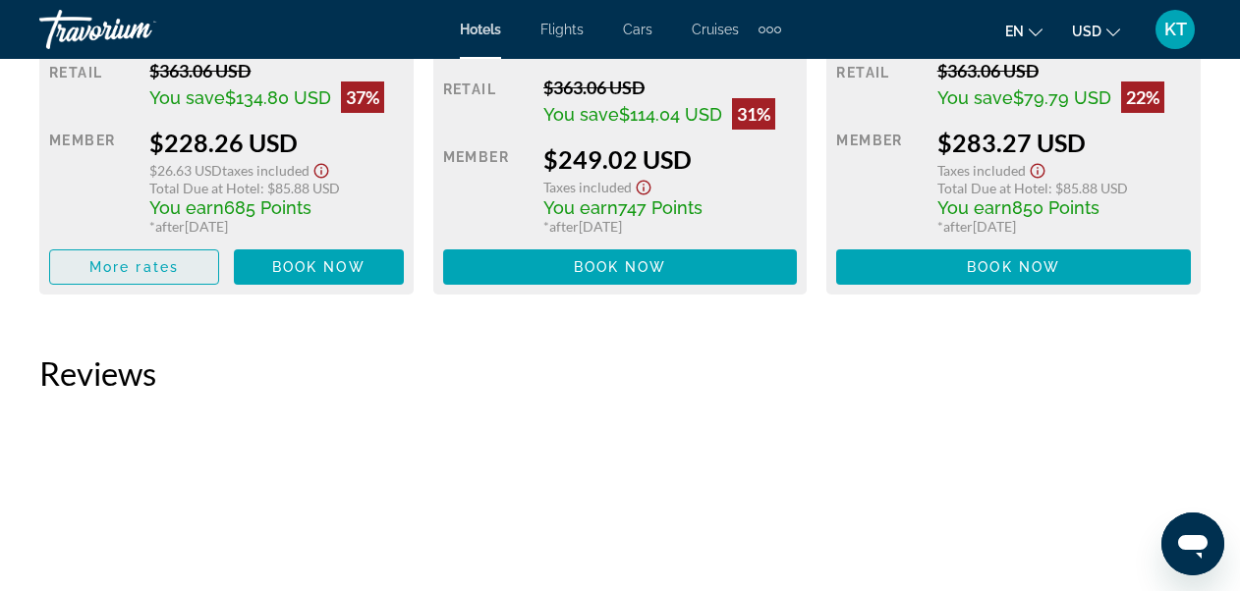
scroll to position [3536, 0]
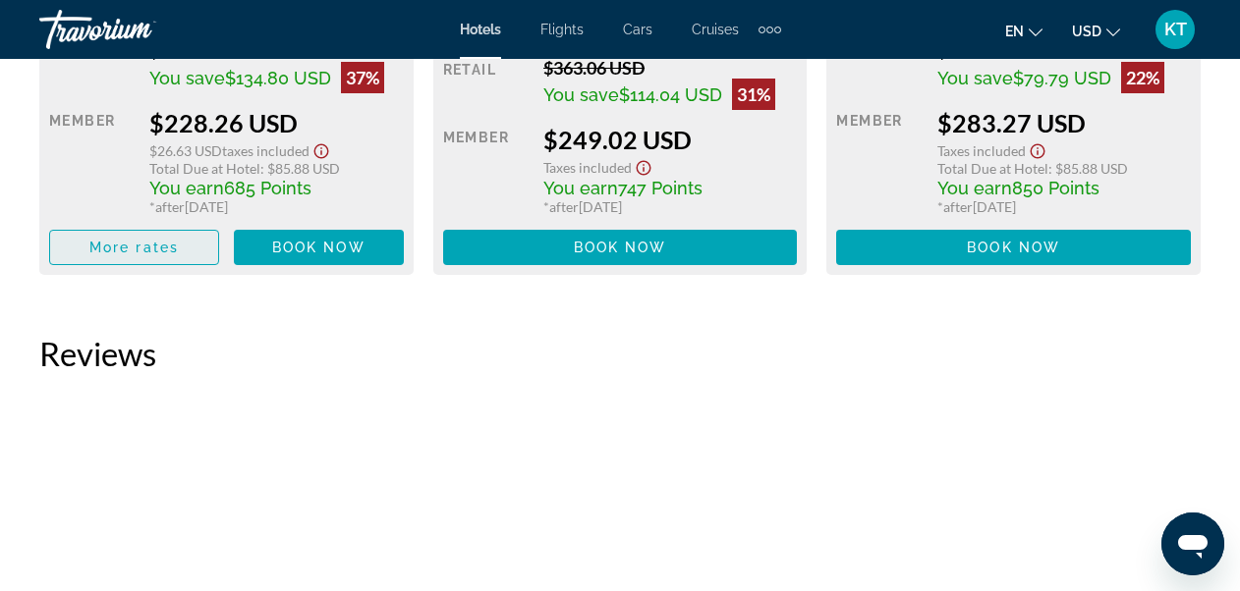
click at [148, 240] on span "More rates" at bounding box center [133, 248] width 89 height 16
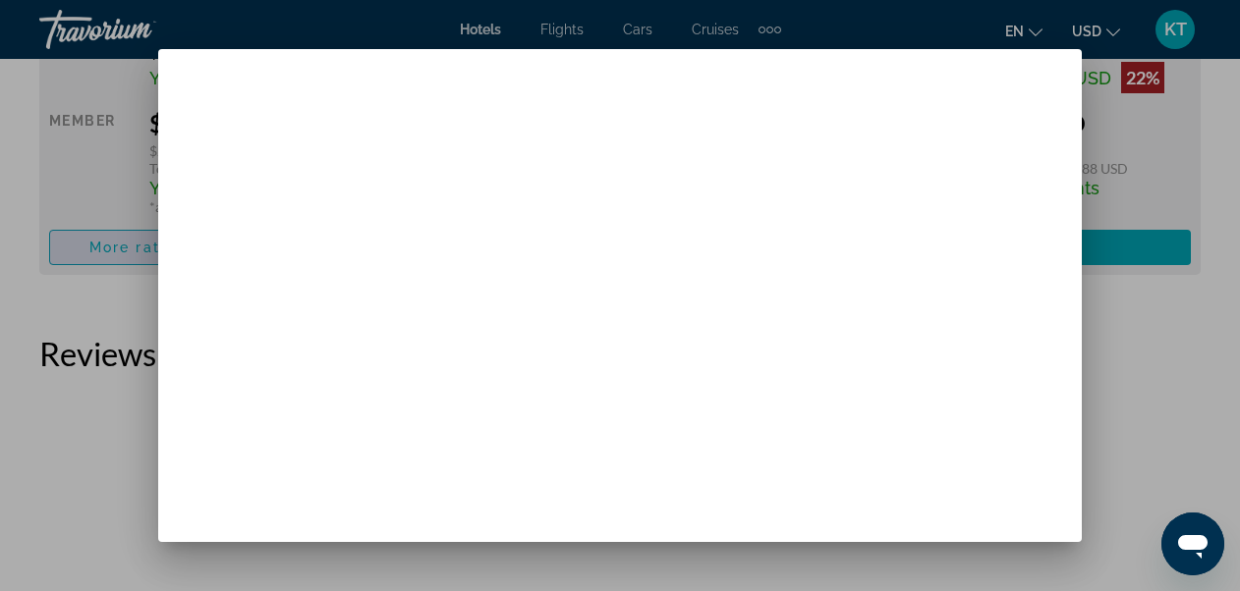
scroll to position [0, 0]
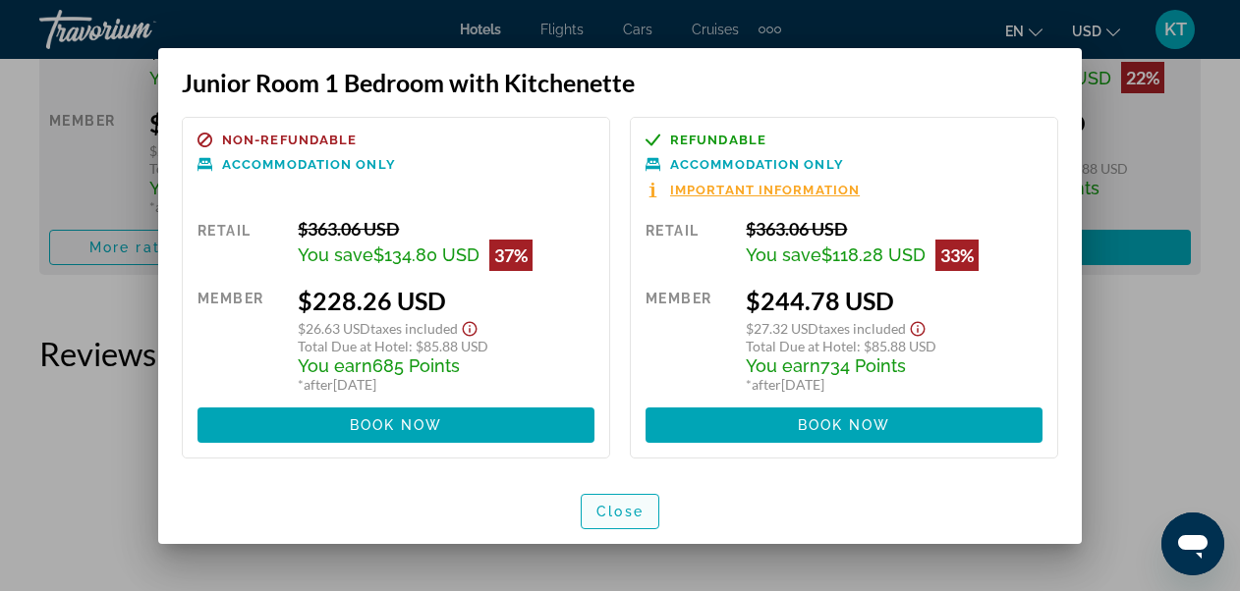
click at [615, 514] on span "Close" at bounding box center [619, 512] width 47 height 16
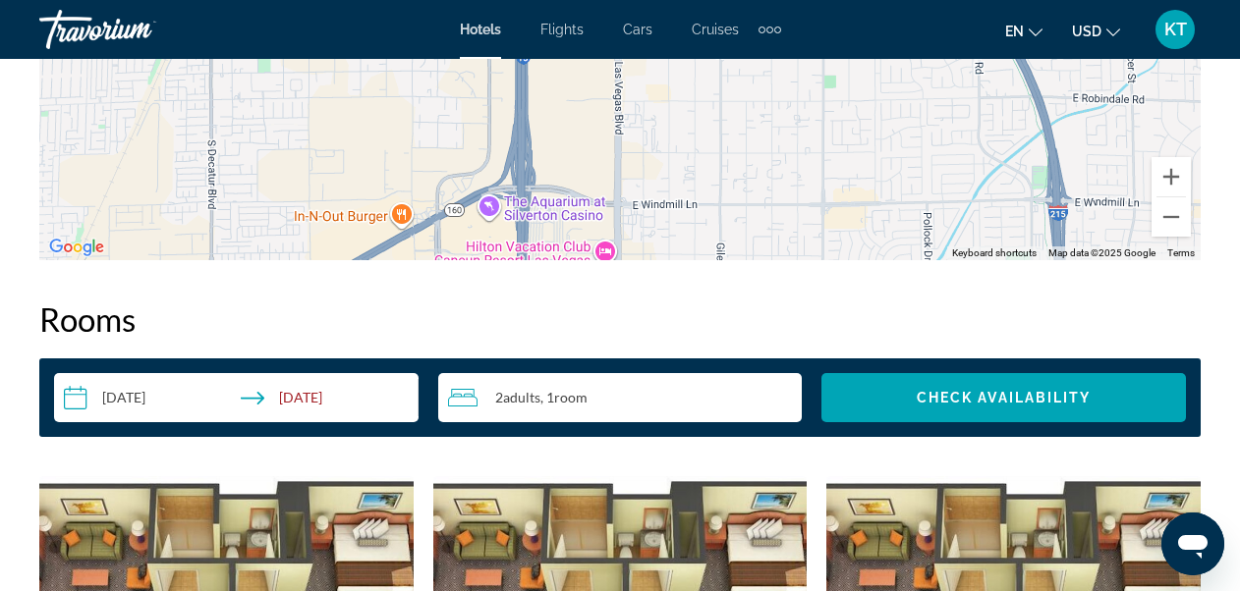
scroll to position [2750, 0]
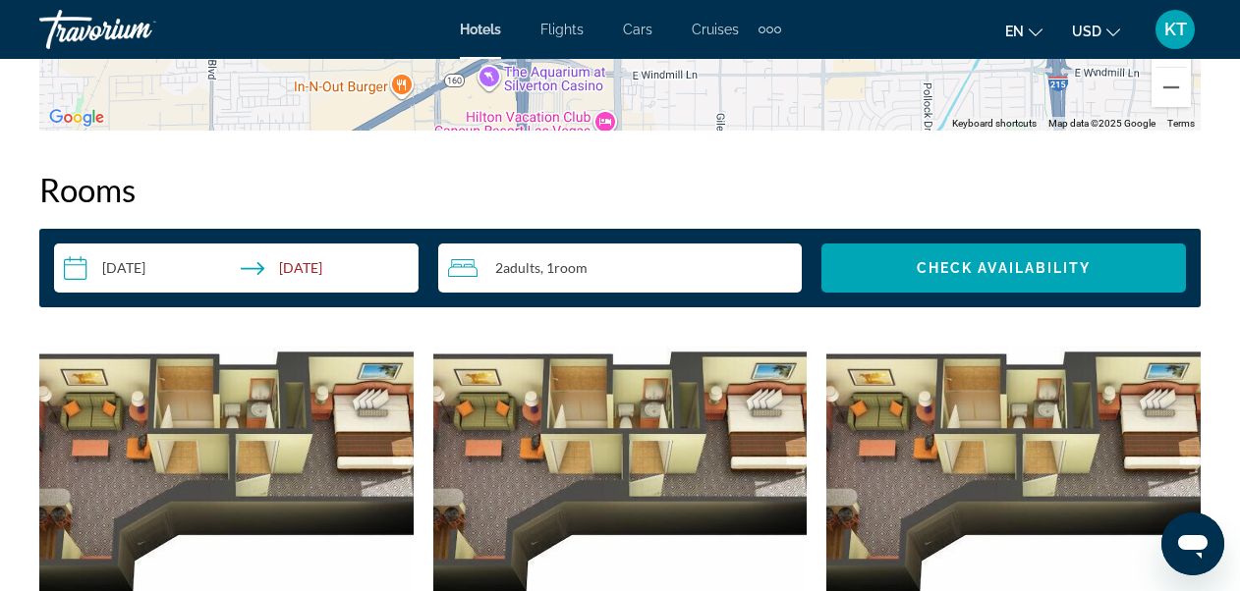
click at [34, 314] on div "Overview Type Hotel Address 7200 Las Vegas Blvd S, Las Vegas NV 89119, United S…" at bounding box center [619, 203] width 1181 height 3727
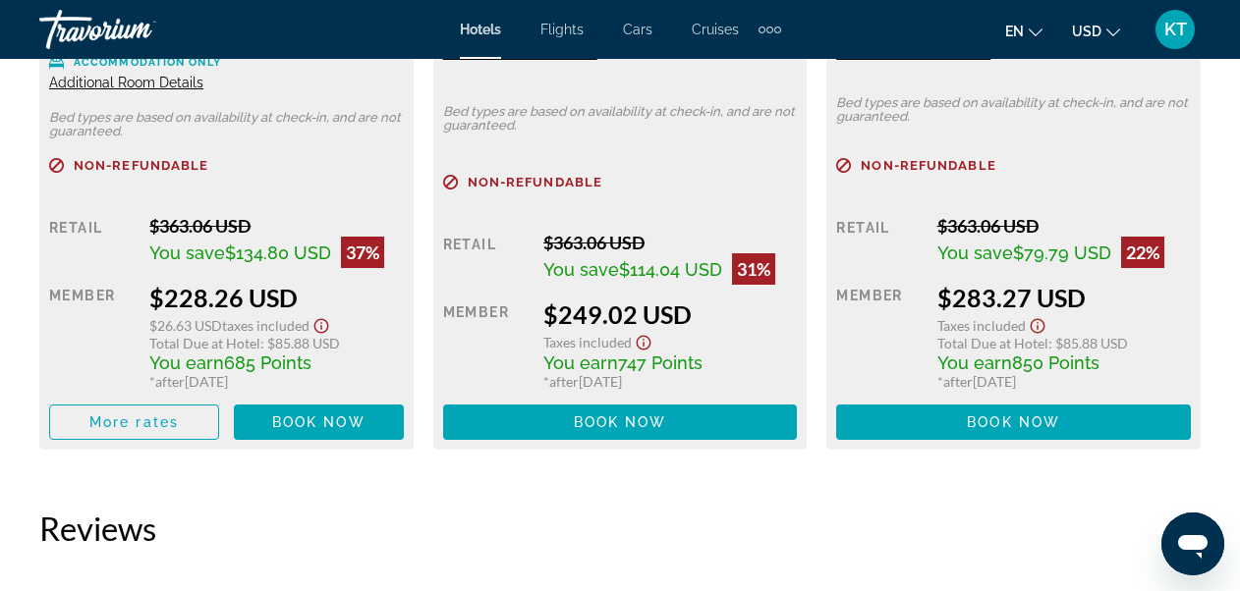
scroll to position [3438, 0]
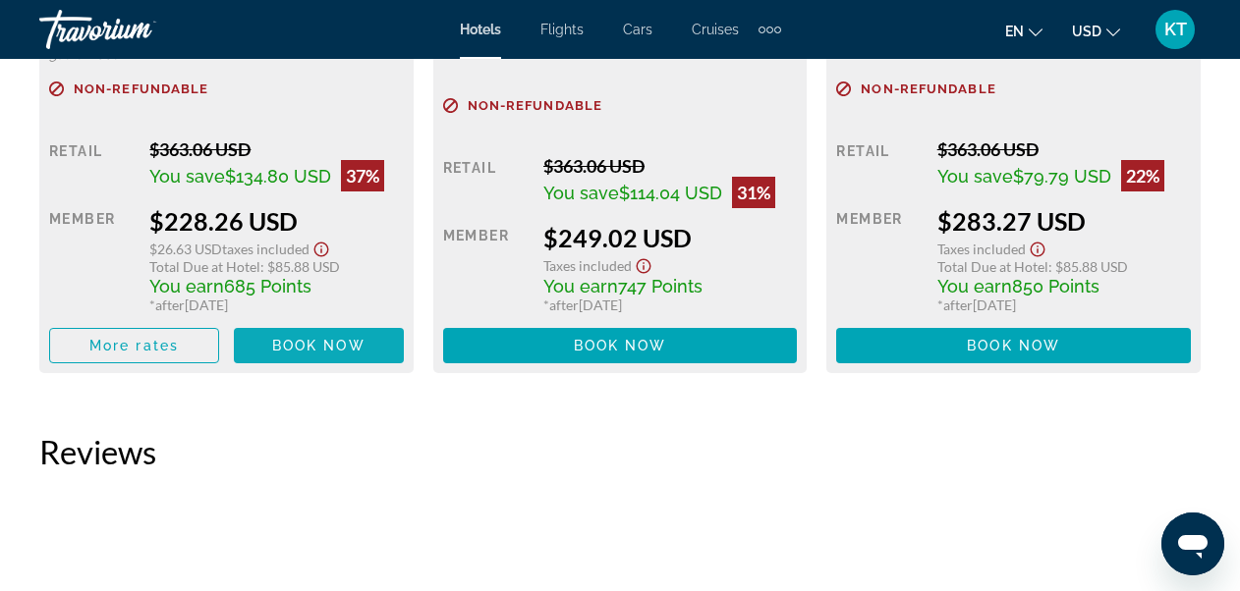
click at [307, 338] on span "Book now" at bounding box center [318, 346] width 93 height 16
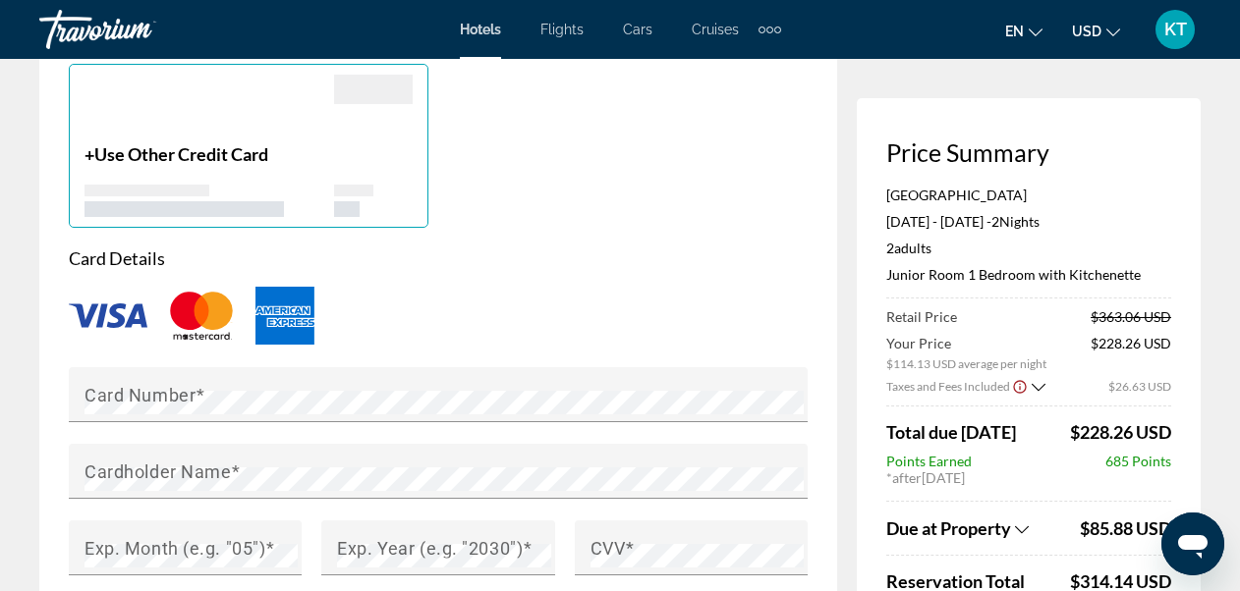
scroll to position [1847, 0]
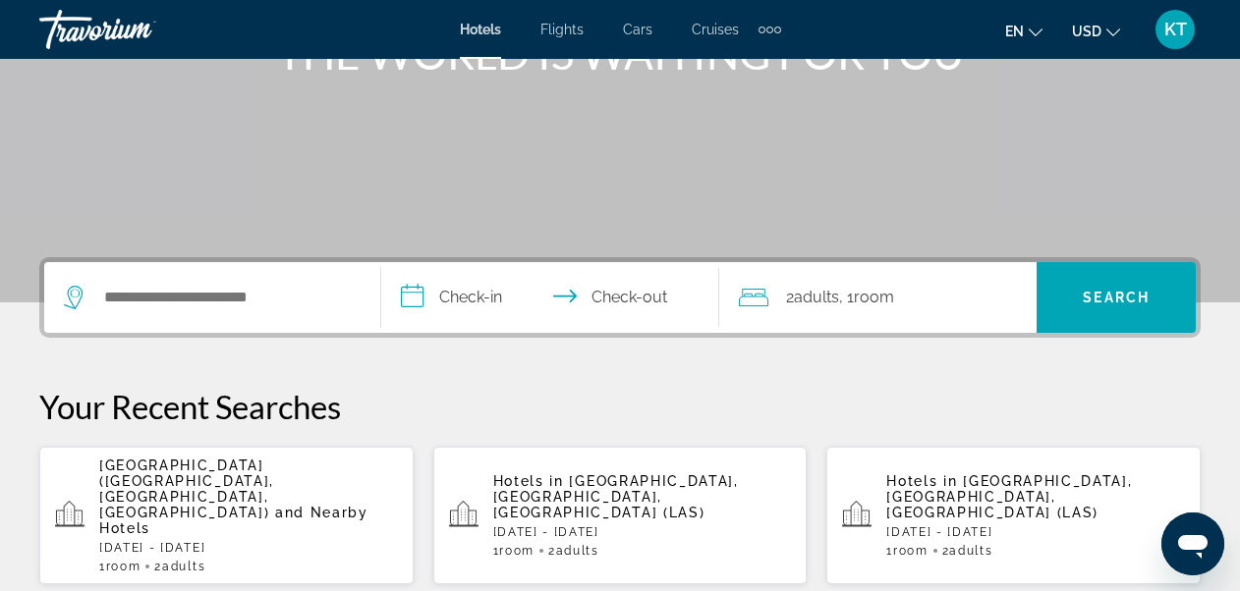
scroll to position [295, 0]
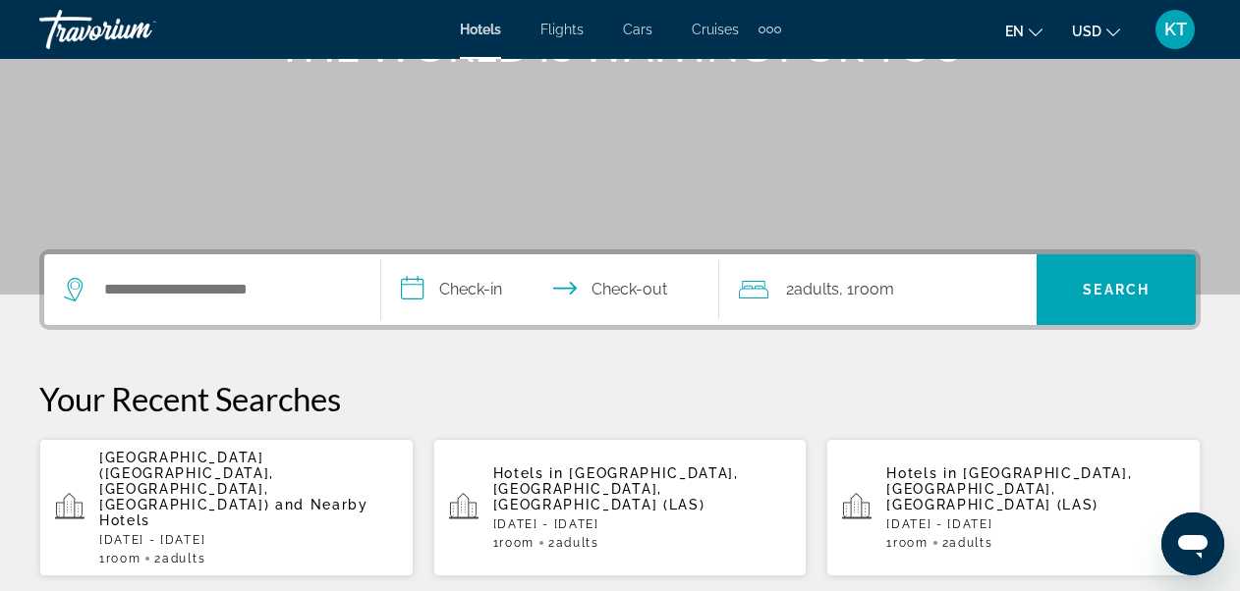
click at [195, 475] on span "[GEOGRAPHIC_DATA] ([GEOGRAPHIC_DATA], [GEOGRAPHIC_DATA], [GEOGRAPHIC_DATA])" at bounding box center [186, 481] width 175 height 63
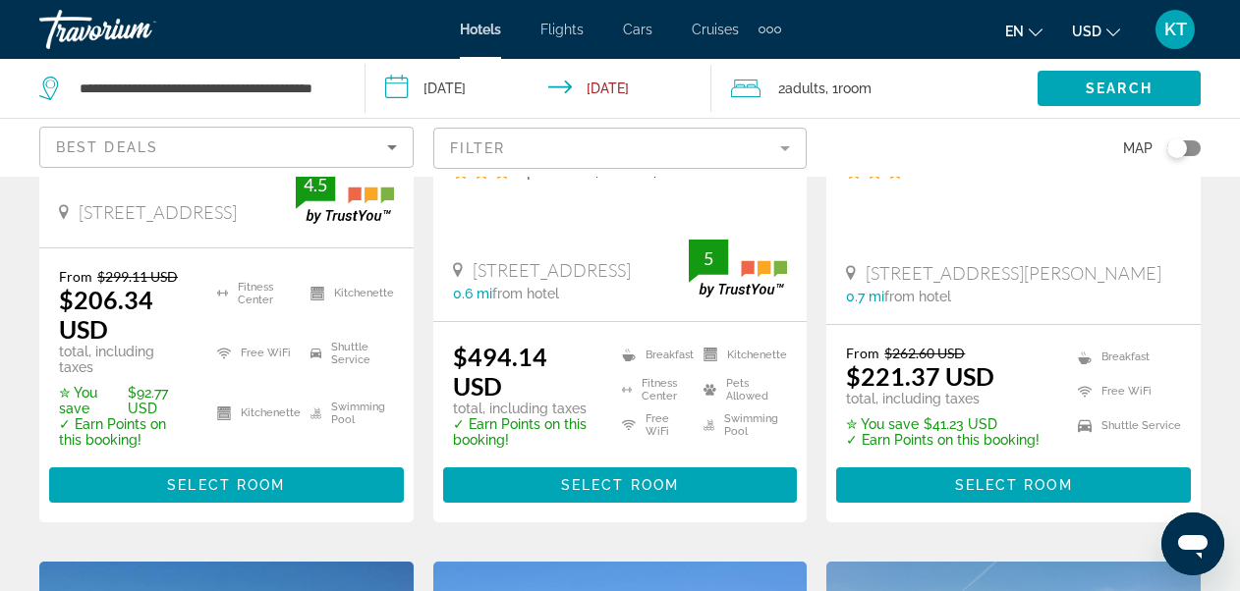
scroll to position [491, 0]
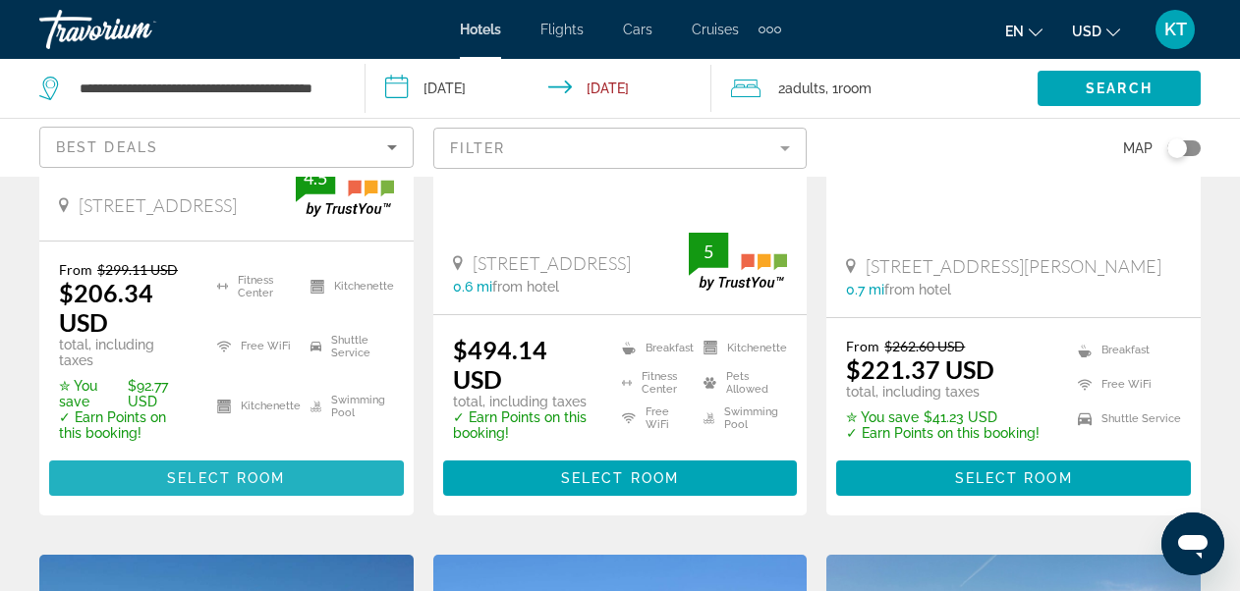
click at [193, 470] on span "Select Room" at bounding box center [226, 478] width 118 height 16
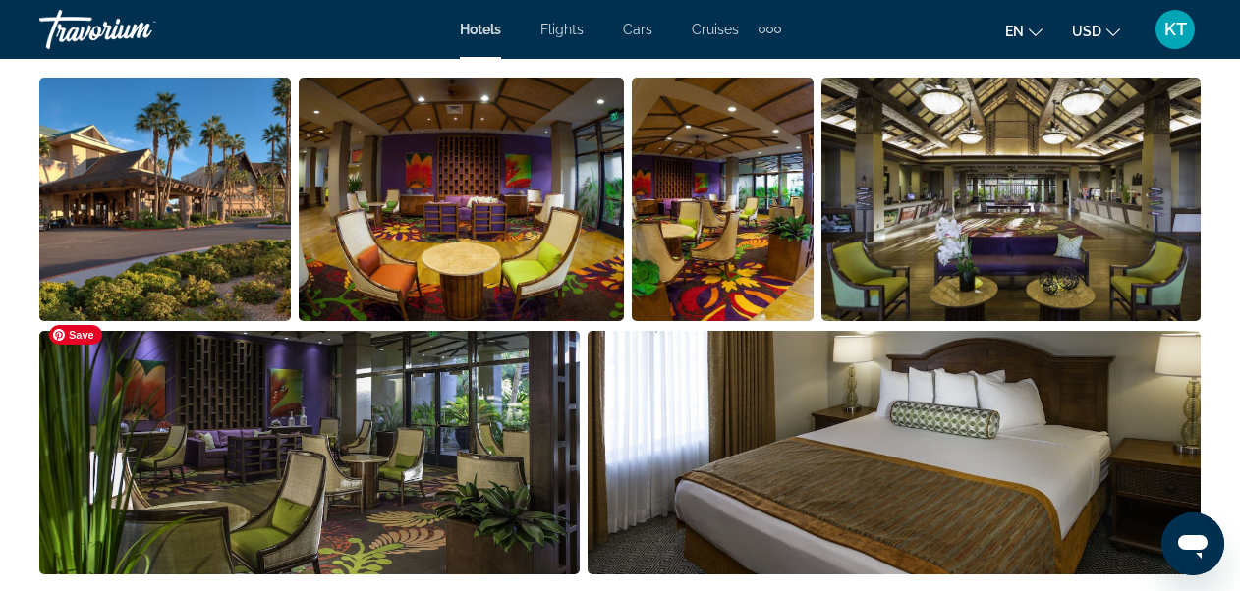
scroll to position [1080, 0]
